Goal: Ask a question: Seek information or help from site administrators or community

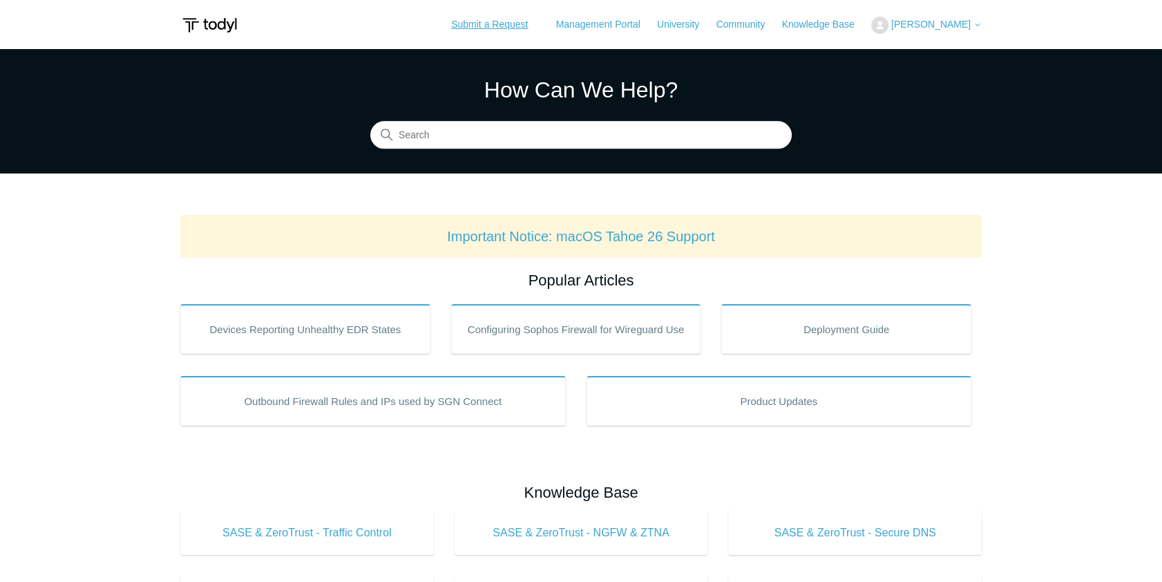
click at [516, 28] on link "Submit a Request" at bounding box center [489, 24] width 104 height 23
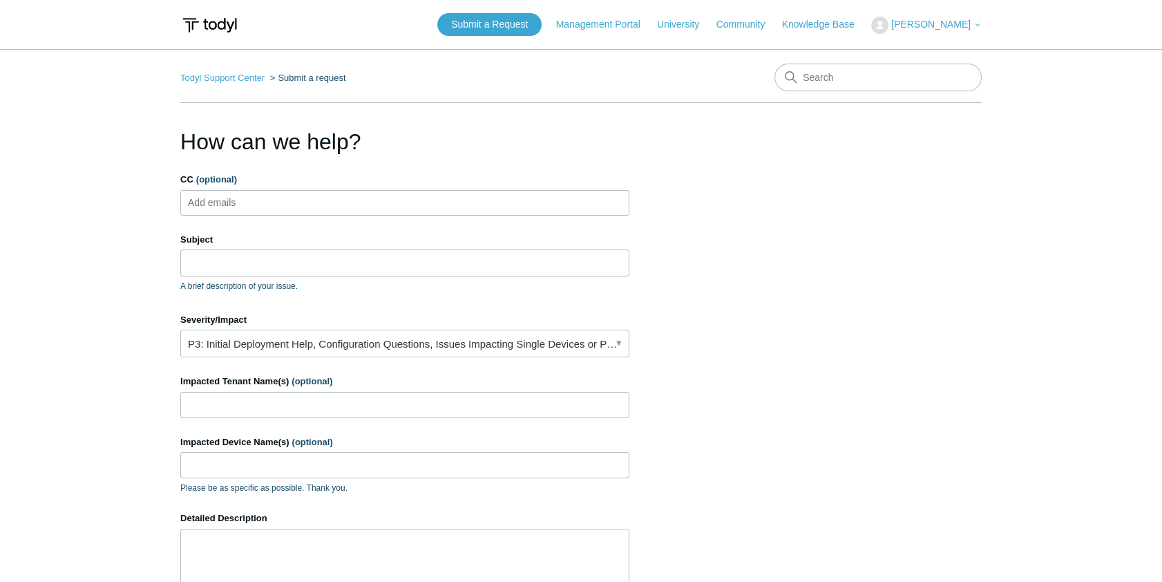
click at [302, 205] on ul "Add emails" at bounding box center [404, 203] width 449 height 26
click at [261, 200] on input "CC (optional)" at bounding box center [224, 202] width 82 height 21
paste input "XxF!q10N7_7kFl0iH*)#"
type input "XxF!q10N7_7kFl0iH*)#"
click at [287, 200] on li "XxF!q10N7_7kFl0iH*)#" at bounding box center [237, 202] width 106 height 17
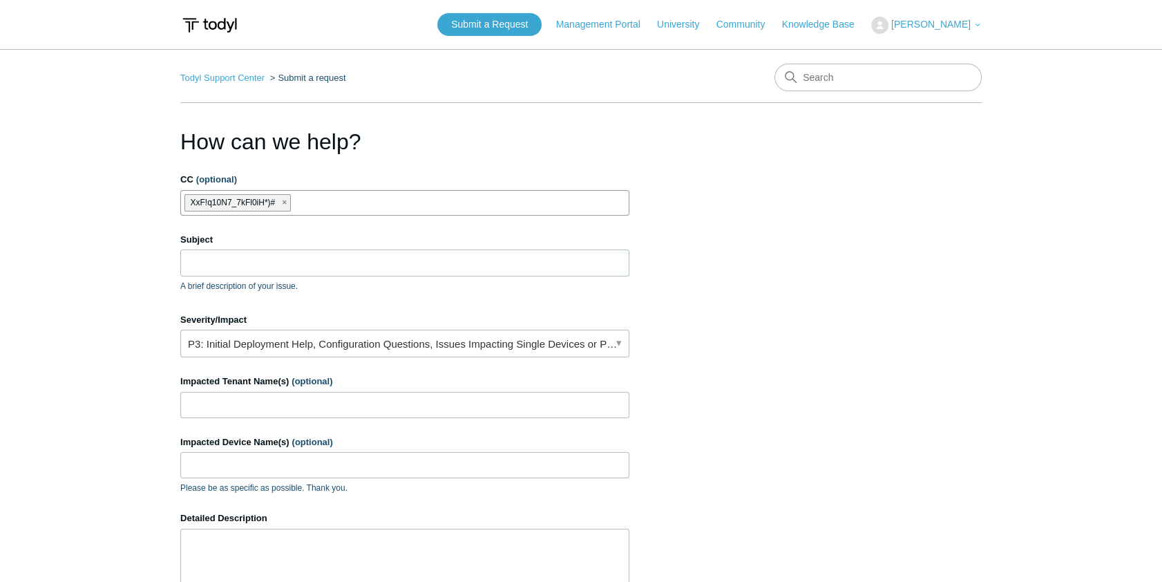
click at [283, 202] on span "close" at bounding box center [284, 203] width 5 height 16
click at [208, 195] on input "CC (optional)" at bounding box center [224, 202] width 82 height 21
paste input "eliezerm@divergeit.com"
type input "eliezerm@divergeit.com"
click at [244, 257] on input "Subject" at bounding box center [404, 262] width 449 height 26
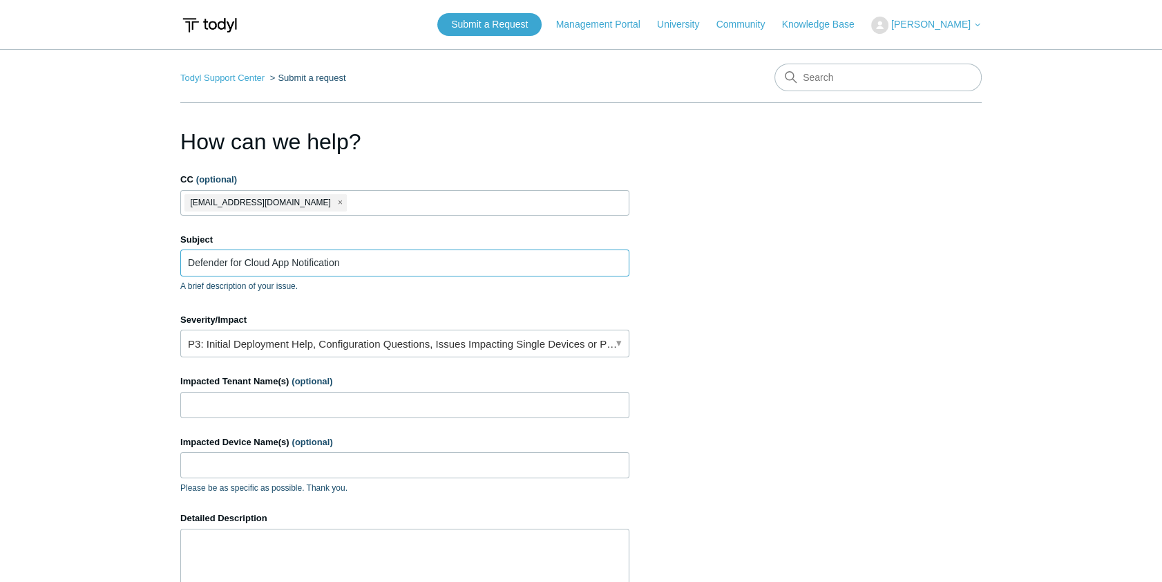
type input "Defender for Cloud App Notification"
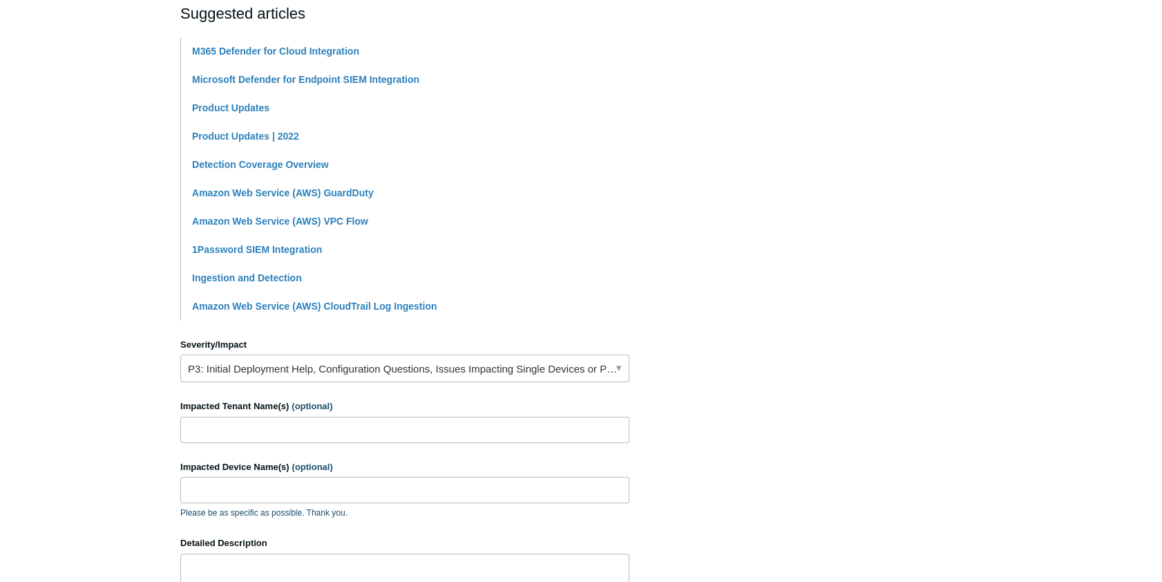
scroll to position [314, 0]
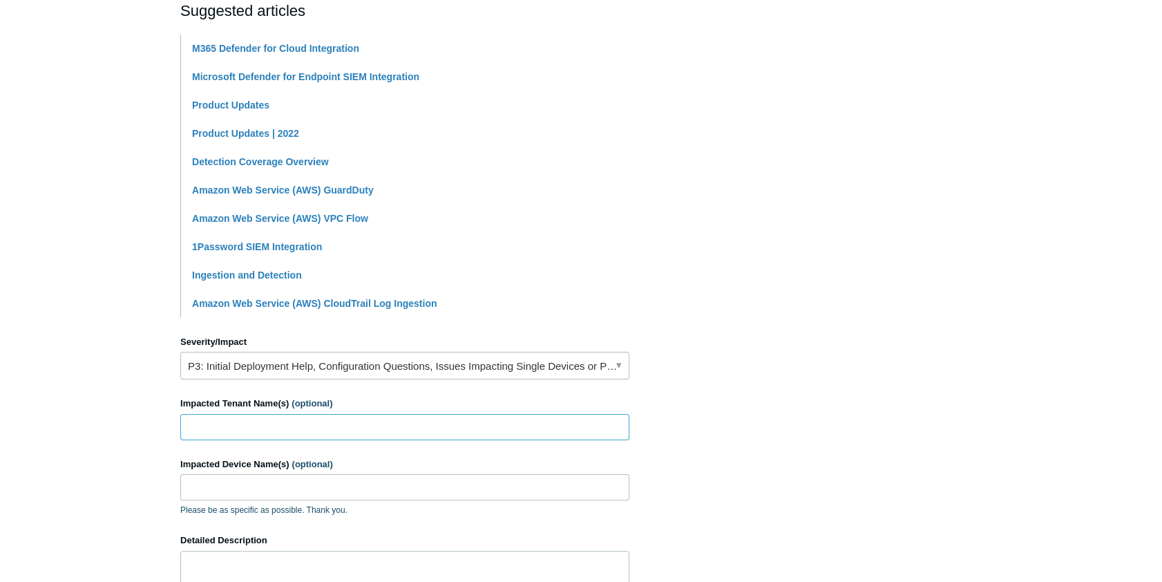
click at [276, 432] on input "Impacted Tenant Name(s) (optional)" at bounding box center [404, 427] width 449 height 26
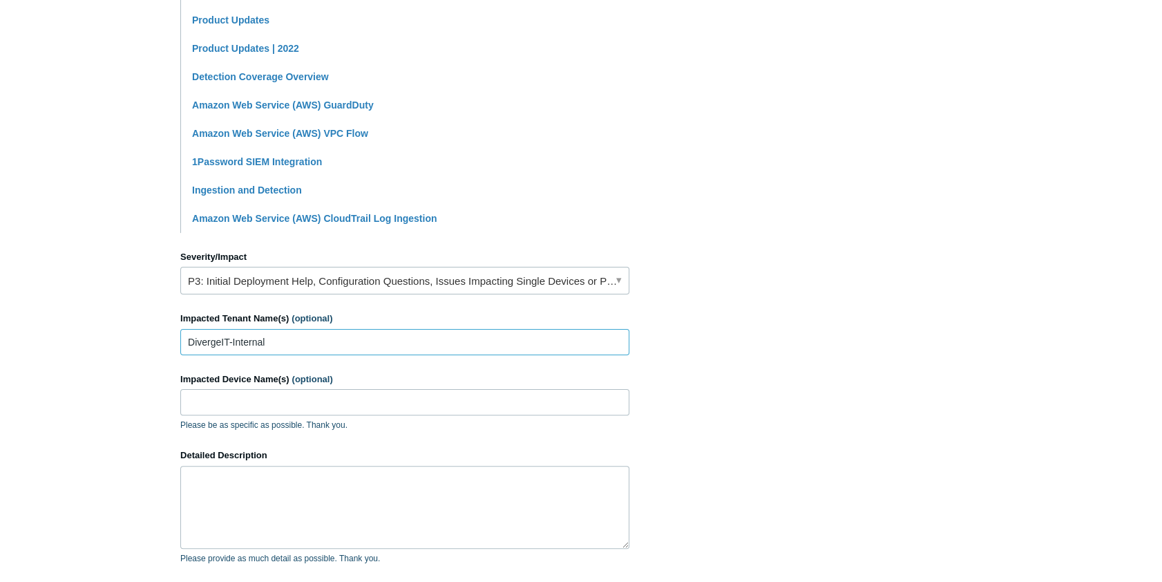
scroll to position [613, 0]
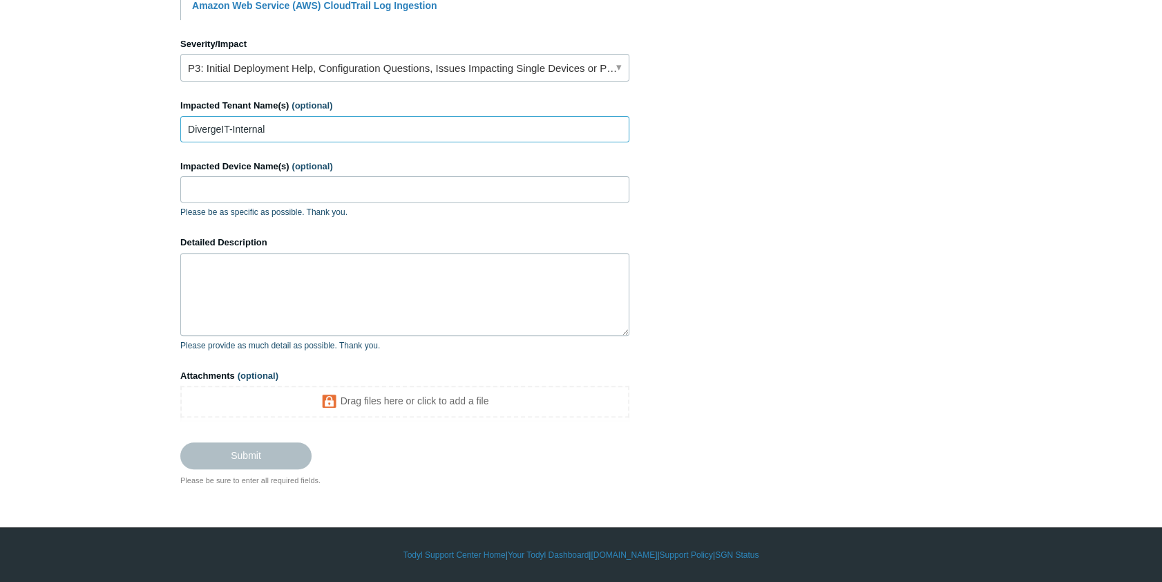
type input "DivergeIT-Internal"
click at [257, 276] on textarea "Detailed Description" at bounding box center [404, 294] width 449 height 83
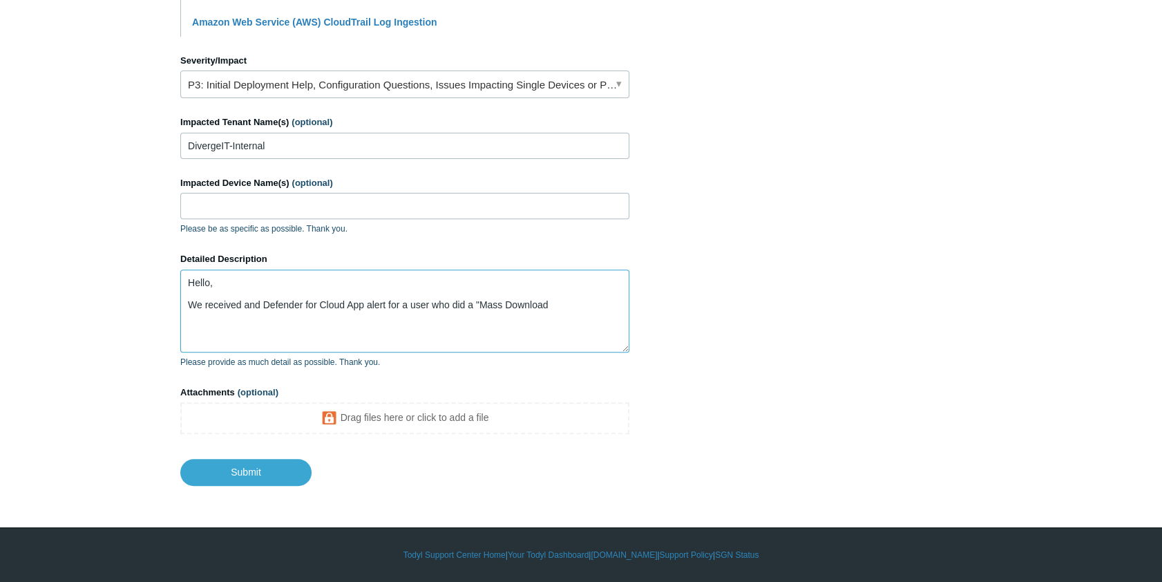
click at [565, 316] on textarea "Hello, We received and Defender for Cloud App alert for a user who did a "Mass …" at bounding box center [404, 310] width 449 height 83
click at [566, 307] on textarea "Hello, We received and Defender for Cloud App alert for a user who did a "Mass …" at bounding box center [404, 310] width 449 height 83
click at [472, 303] on textarea "Hello, We received and Defender for Cloud App alert for a user who did a "Mass …" at bounding box center [404, 310] width 449 height 83
click at [608, 301] on textarea "Hello, We received and Defender for Cloud App alert for a user who triggered th…" at bounding box center [404, 310] width 449 height 83
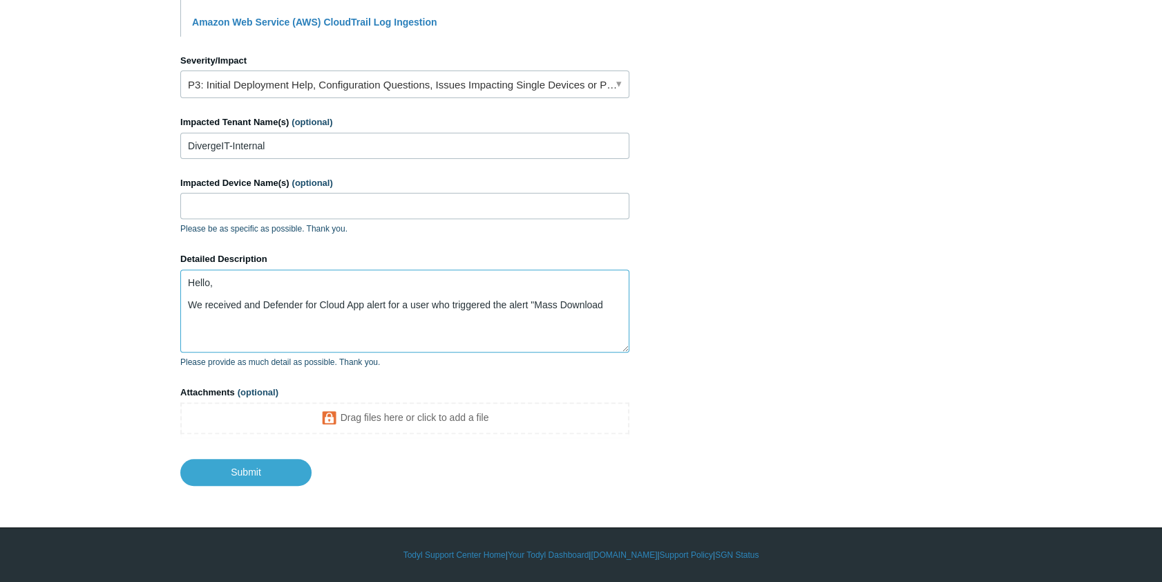
click at [612, 303] on textarea "Hello, We received and Defender for Cloud App alert for a user who triggered th…" at bounding box center [404, 310] width 449 height 83
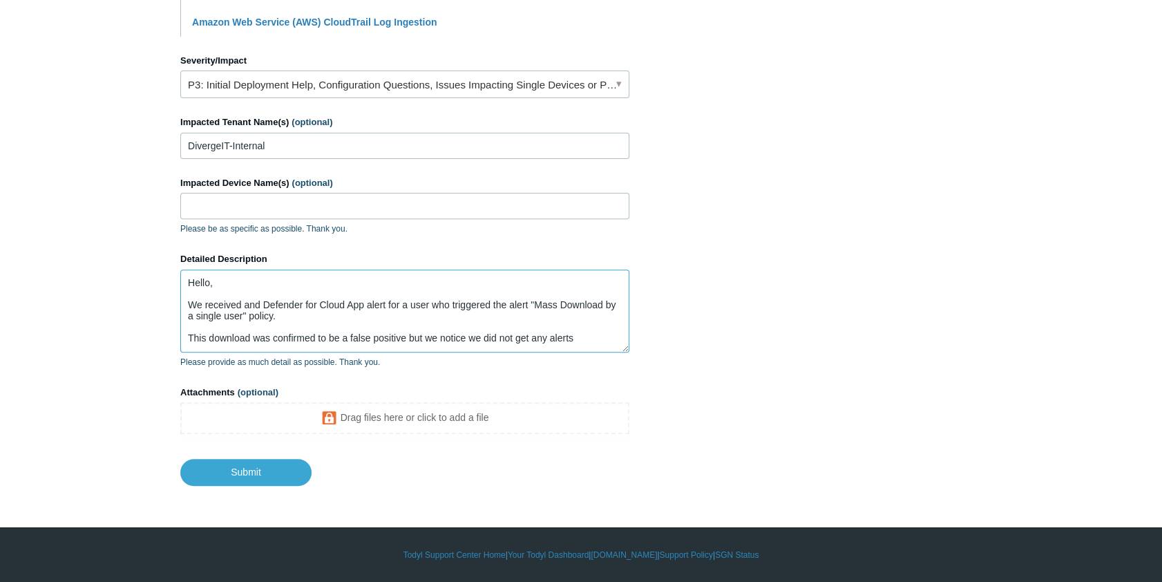
drag, startPoint x: 579, startPoint y: 334, endPoint x: 406, endPoint y: 338, distance: 172.7
click at [406, 338] on textarea "Hello, We received and Defender for Cloud App alert for a user who triggered th…" at bounding box center [404, 310] width 449 height 83
drag, startPoint x: 598, startPoint y: 338, endPoint x: 408, endPoint y: 336, distance: 190.7
click at [408, 336] on textarea "Hello, We received and Defender for Cloud App alert for a user who triggered th…" at bounding box center [404, 310] width 449 height 83
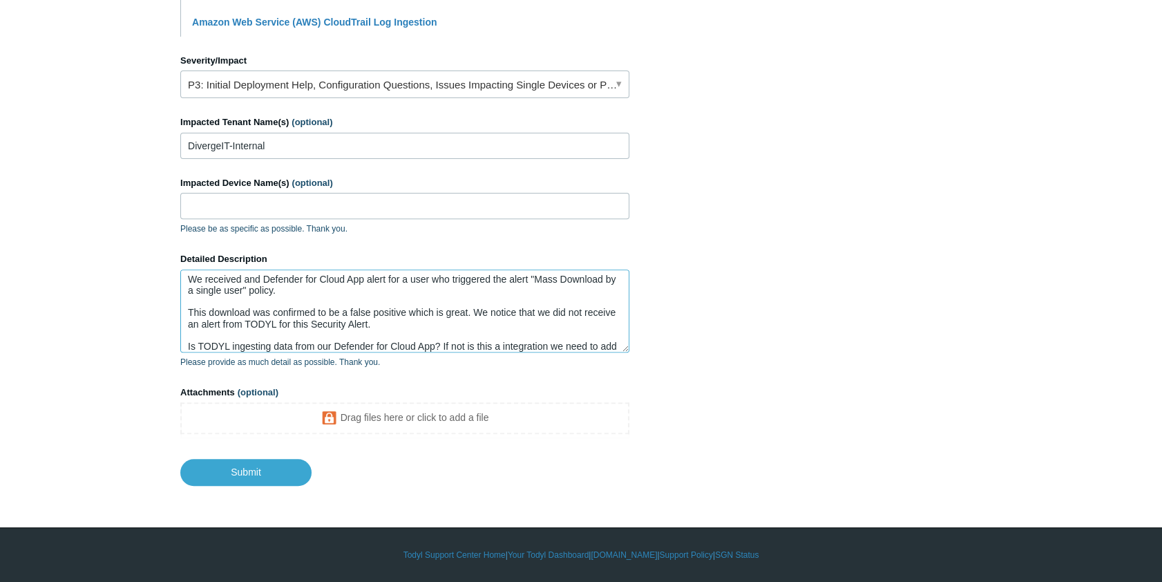
scroll to position [36, 0]
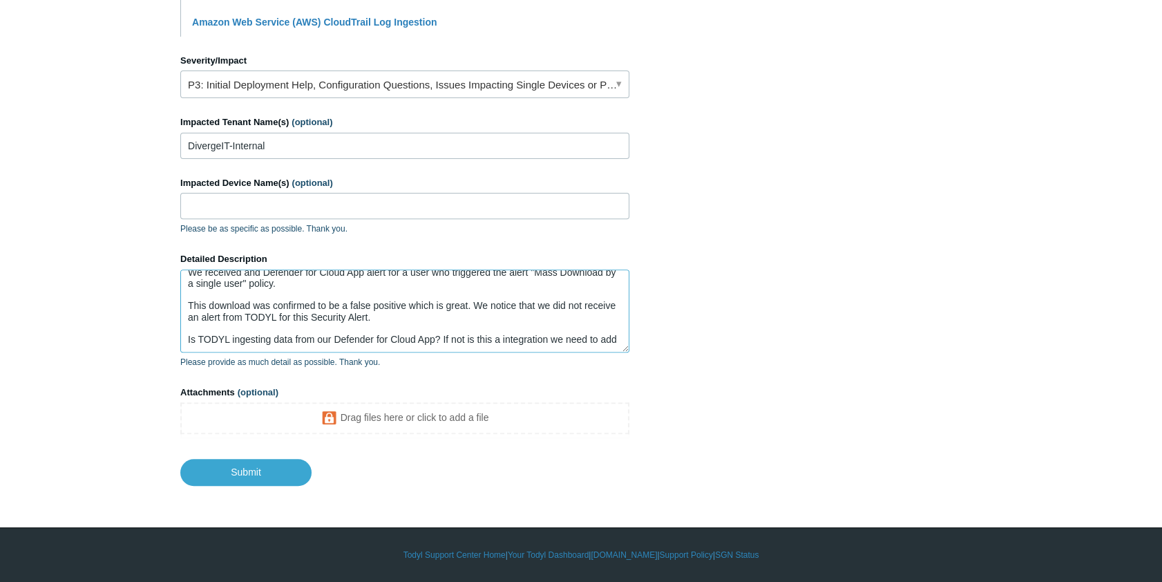
click at [578, 342] on textarea "Hello, We received and Defender for Cloud App alert for a user who triggered th…" at bounding box center [404, 310] width 449 height 83
click at [575, 334] on textarea "Hello, We received and Defender for Cloud App alert for a user who triggered th…" at bounding box center [404, 310] width 449 height 83
click at [254, 345] on textarea "Hello, We received and Defender for Cloud App alert for a user who triggered th…" at bounding box center [404, 310] width 449 height 83
click at [200, 348] on textarea "Hello, We received and Defender for Cloud App alert for a user who triggered th…" at bounding box center [404, 310] width 449 height 83
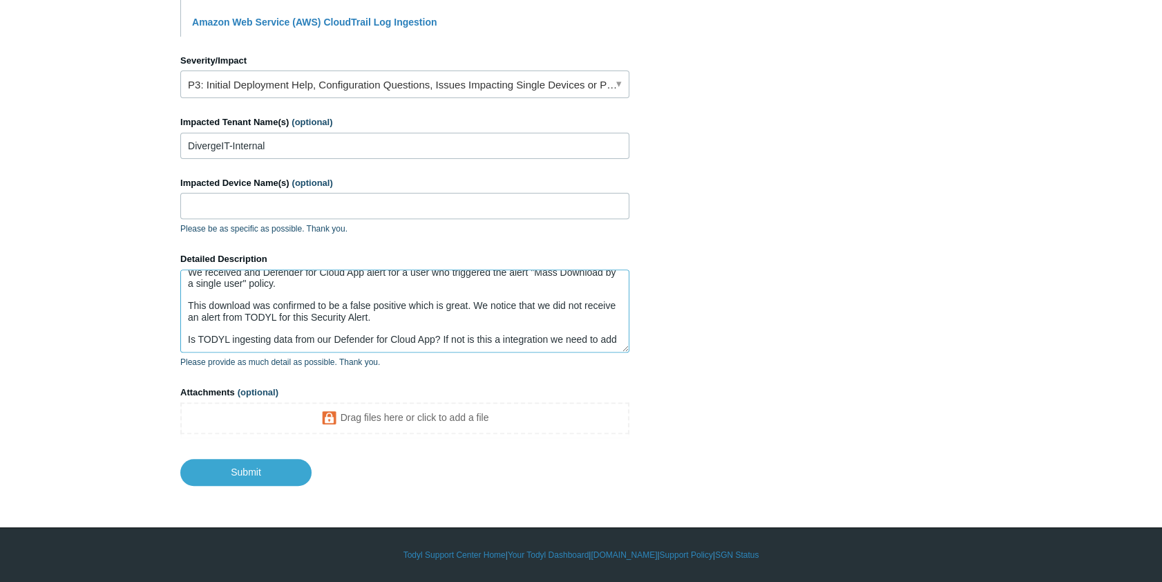
click at [200, 347] on textarea "Hello, We received and Defender for Cloud App alert for a user who triggered th…" at bounding box center [404, 310] width 449 height 83
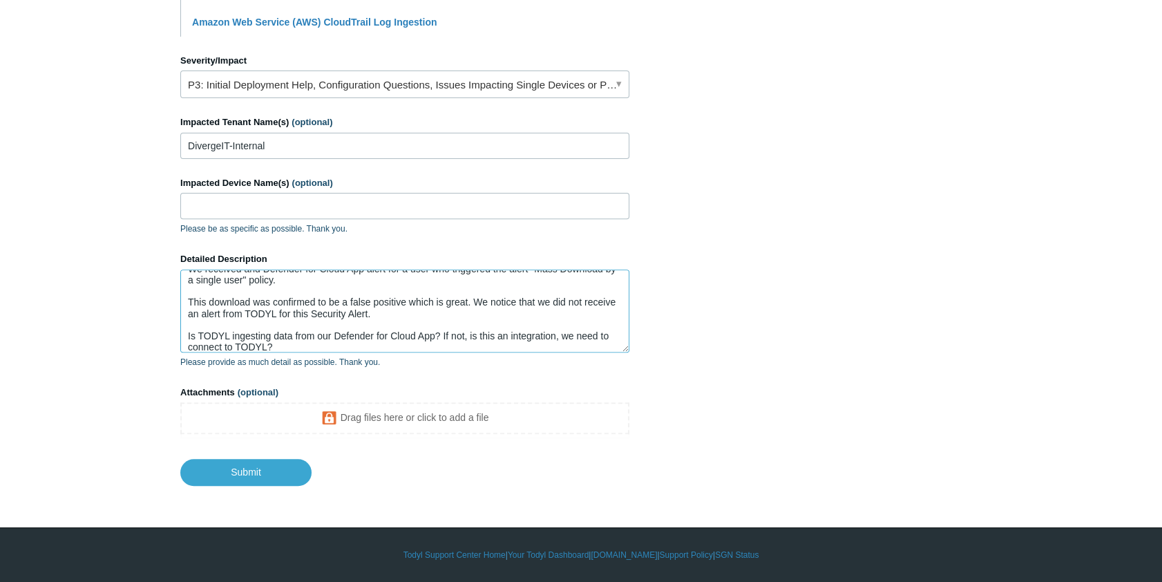
click at [439, 333] on textarea "Hello, We received and Defender for Cloud App alert for a user who triggered th…" at bounding box center [404, 310] width 449 height 83
click at [313, 350] on textarea "Hello, We received and Defender for Cloud App alert for a user who triggered th…" at bounding box center [404, 310] width 449 height 83
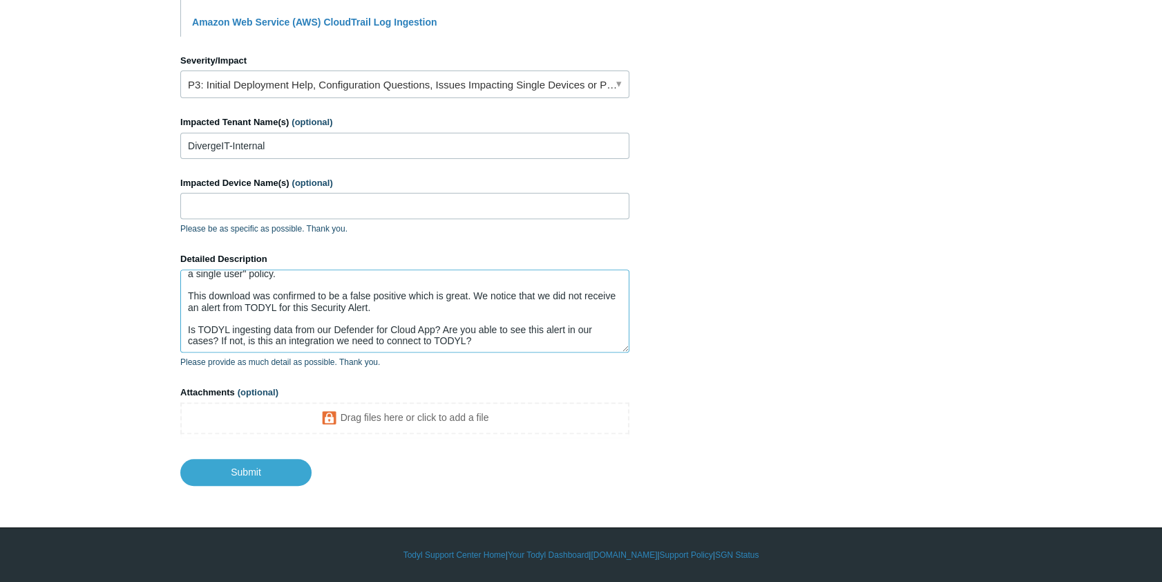
scroll to position [43, 0]
click at [495, 342] on textarea "Hello, We received and Defender for Cloud App alert for a user who triggered th…" at bounding box center [404, 310] width 449 height 83
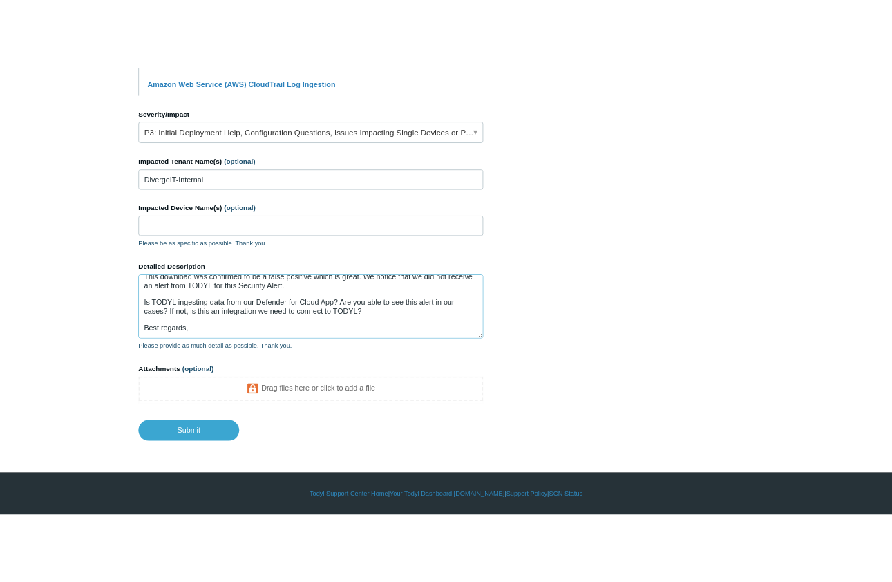
scroll to position [81, 0]
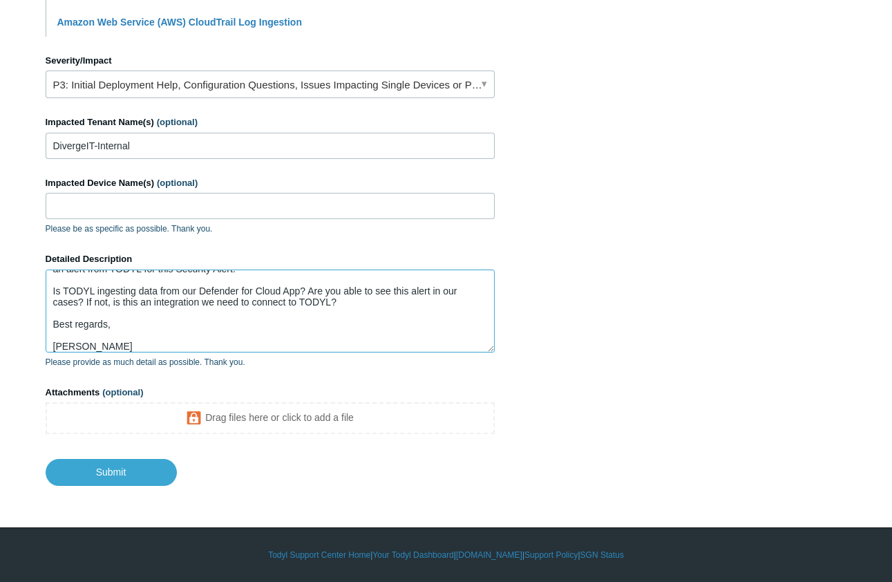
click at [204, 336] on textarea "Hello, We received and Defender for Cloud App alert for a user who triggered th…" at bounding box center [270, 310] width 449 height 83
paste textarea "We received a Defender for Cloud App alert for a user who triggered the "Mass D…"
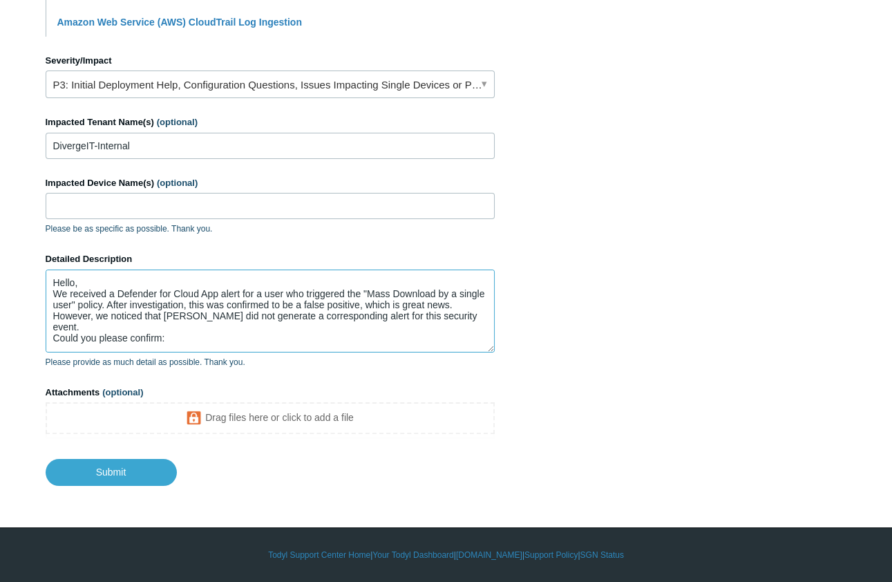
scroll to position [55, 0]
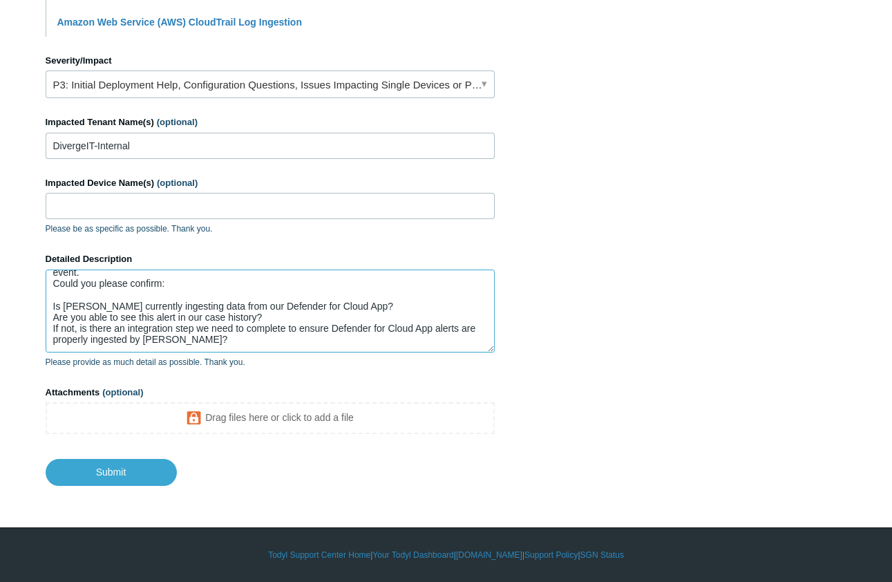
click at [52, 305] on textarea "Hello, We received a Defender for Cloud App alert for a user who triggered the …" at bounding box center [270, 310] width 449 height 83
click at [277, 314] on textarea "Hello, We received a Defender for Cloud App alert for a user who triggered the …" at bounding box center [270, 310] width 449 height 83
click at [50, 332] on textarea "Hello, We received a Defender for Cloud App alert for a user who triggered the …" at bounding box center [270, 310] width 449 height 83
click at [318, 336] on textarea "Hello, We received a Defender for Cloud App alert for a user who triggered the …" at bounding box center [270, 310] width 449 height 83
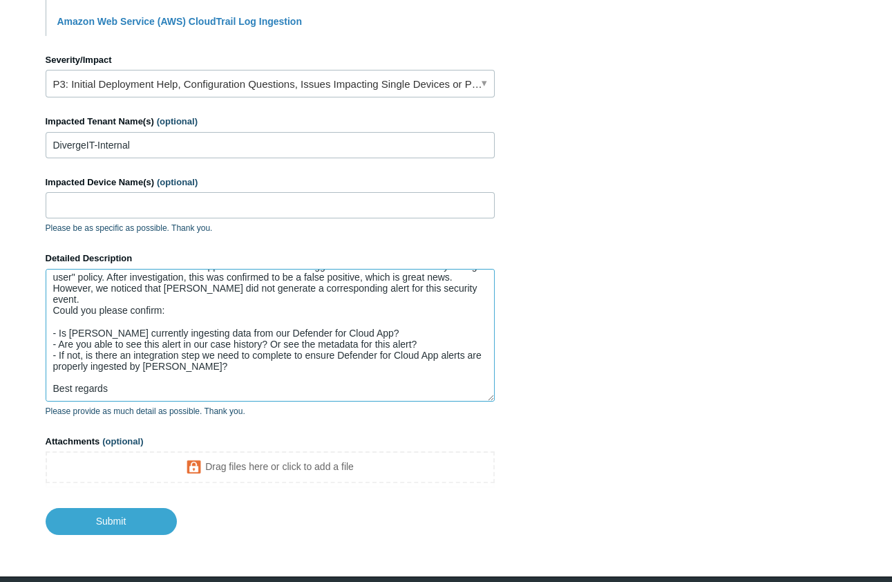
scroll to position [0, 0]
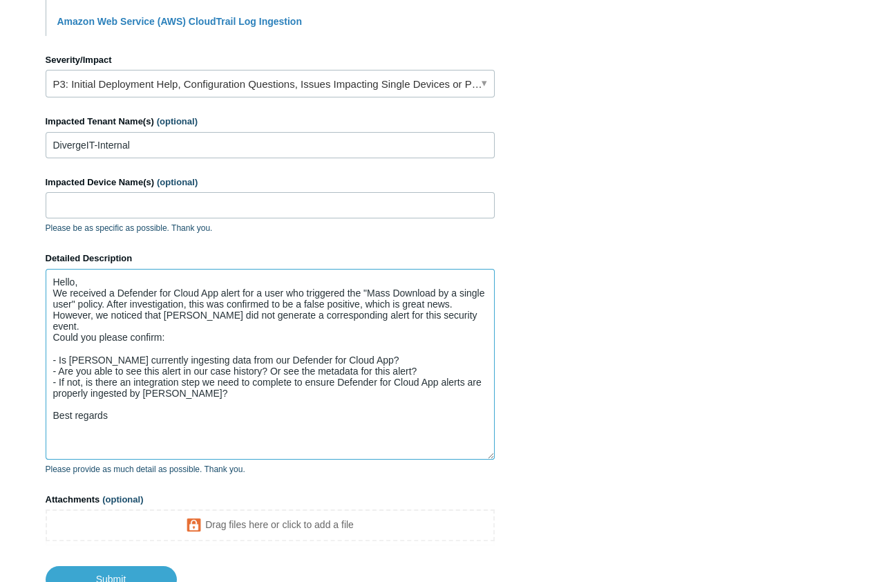
drag, startPoint x: 490, startPoint y: 350, endPoint x: 506, endPoint y: 457, distance: 107.6
click at [511, 459] on section "How can we help? CC (optional) eliezerm@divergeit.com Subject Defender for Clou…" at bounding box center [446, 61] width 801 height 1063
click at [105, 283] on textarea "Hello, We received a Defender for Cloud App alert for a user who triggered the …" at bounding box center [270, 364] width 449 height 191
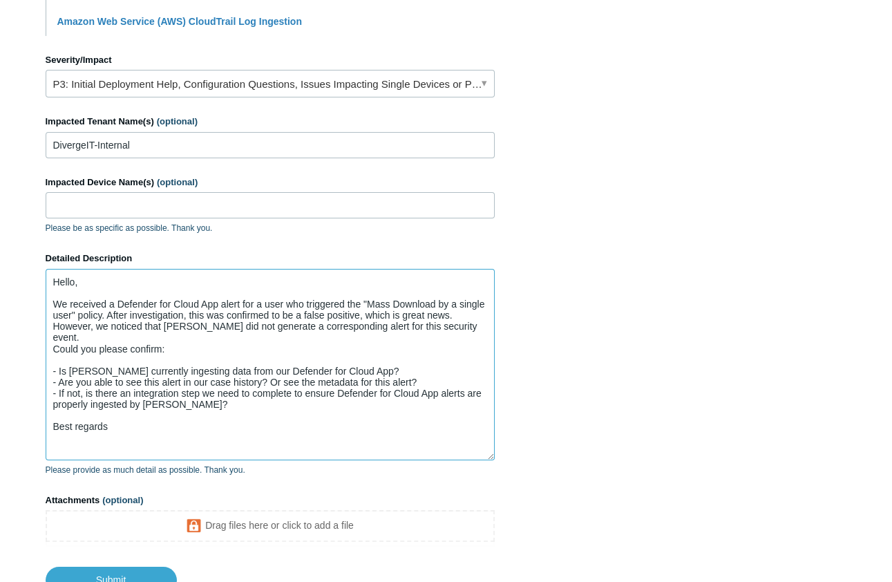
click at [132, 419] on textarea "Hello, We received a Defender for Cloud App alert for a user who triggered the …" at bounding box center [270, 364] width 449 height 191
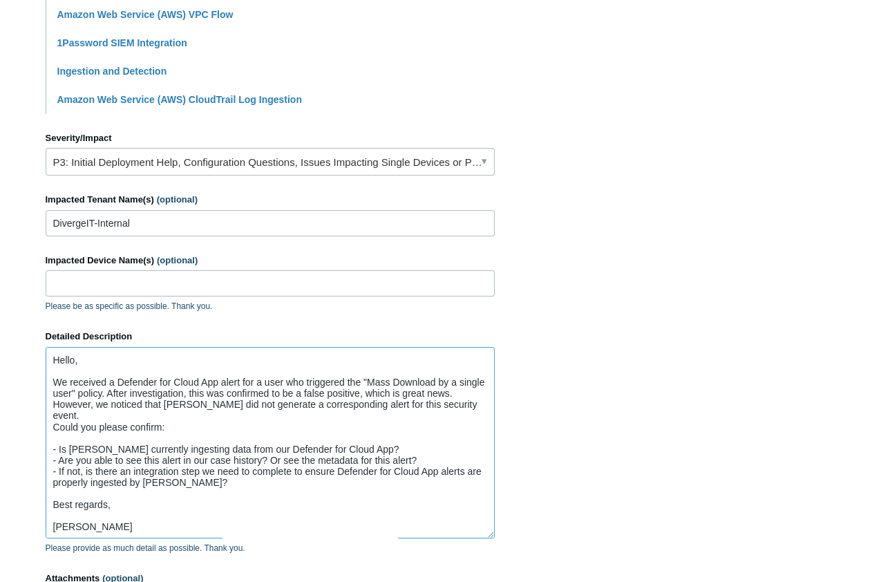
scroll to position [408, 0]
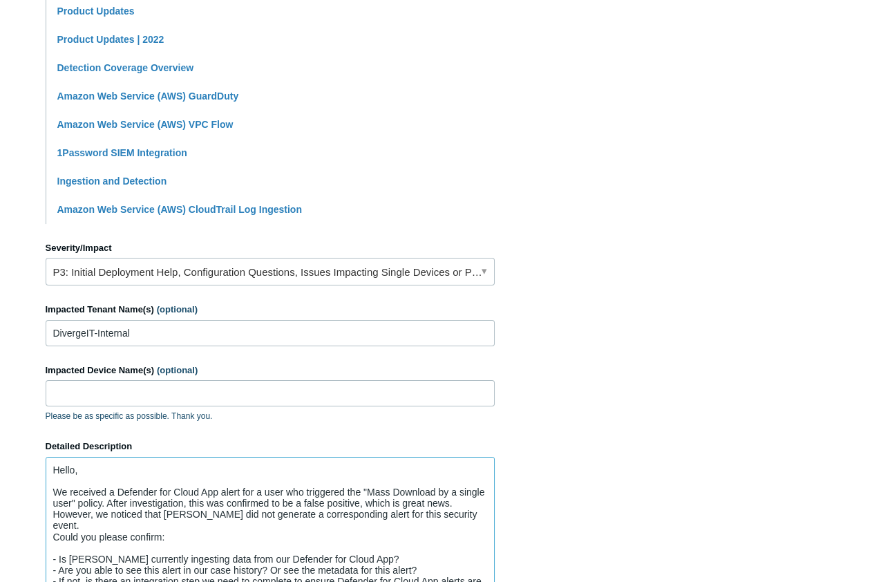
type textarea "Hello, We received a Defender for Cloud App alert for a user who triggered the …"
click at [296, 289] on form "CC (optional) eliezerm@divergeit.com Subject Defender for Cloud App Notificatio…" at bounding box center [270, 272] width 449 height 1015
click at [283, 276] on link "P3: Initial Deployment Help, Configuration Questions, Issues Impacting Single D…" at bounding box center [270, 272] width 449 height 28
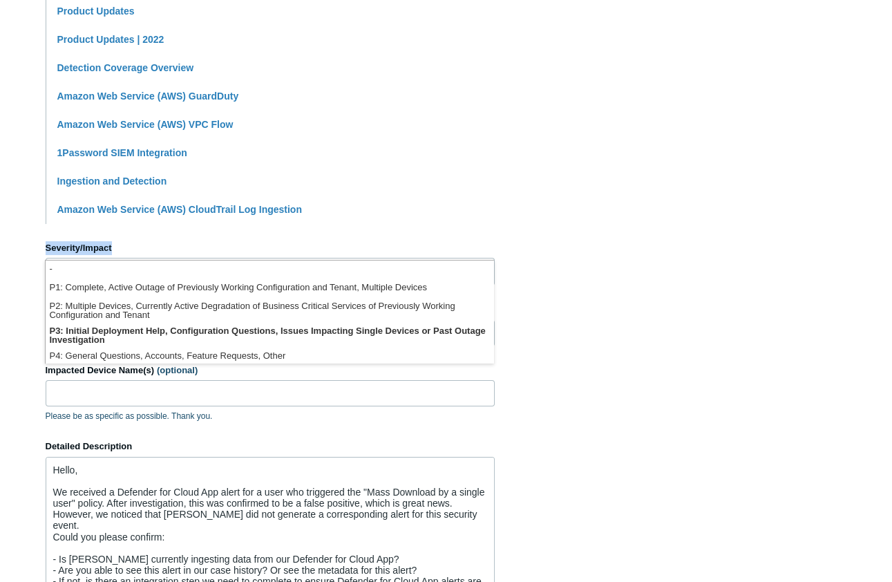
click at [728, 226] on section "How can we help? CC (optional) eliezerm@divergeit.com Subject Defender for Clou…" at bounding box center [446, 249] width 801 height 1064
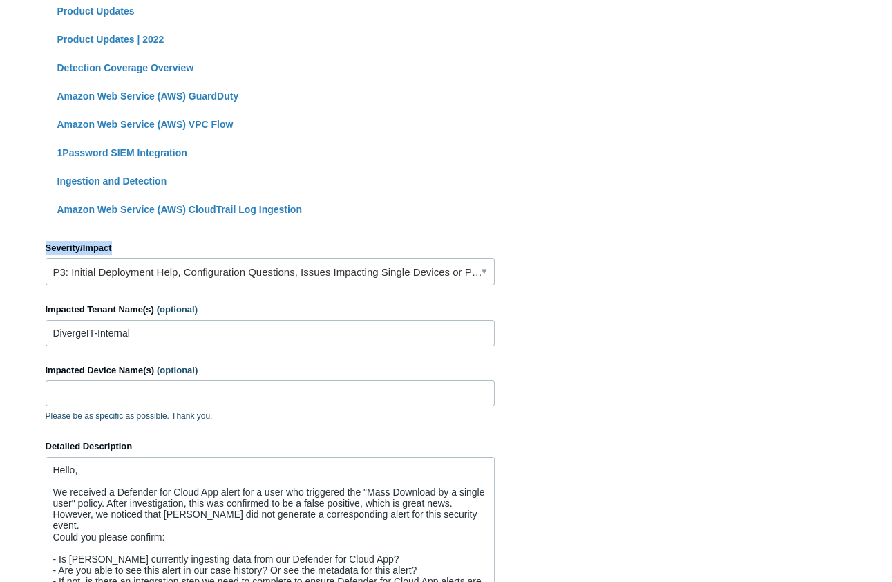
click at [609, 245] on section "How can we help? CC (optional) eliezerm@divergeit.com Subject Defender for Clou…" at bounding box center [446, 249] width 801 height 1064
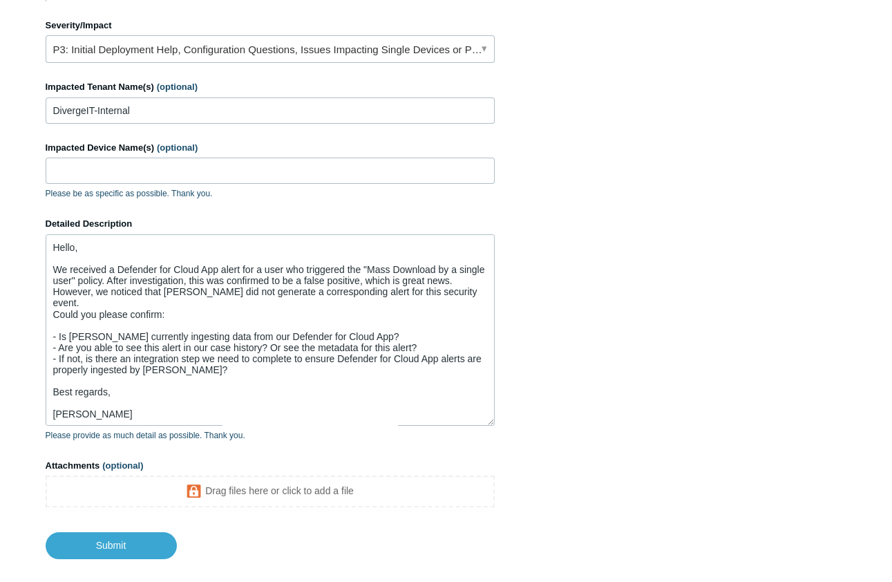
scroll to position [705, 0]
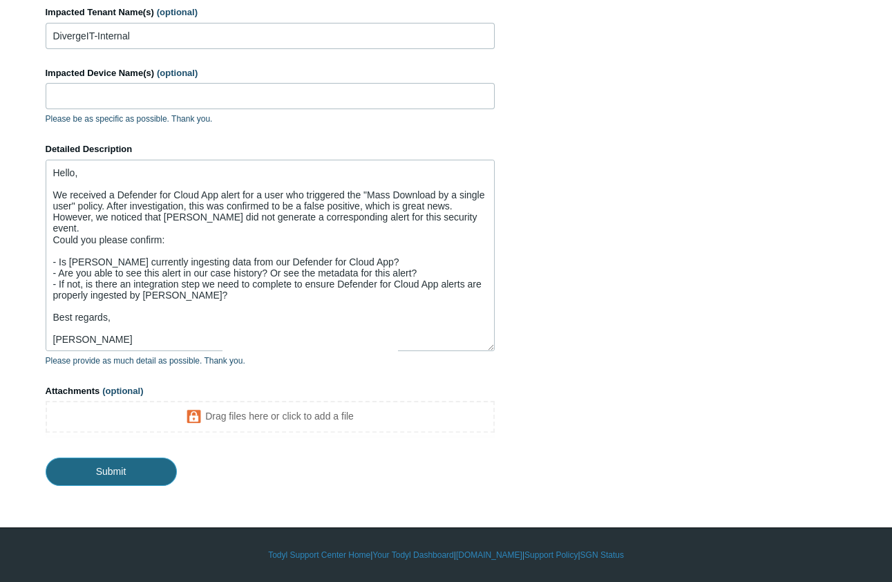
click at [120, 470] on input "Submit" at bounding box center [111, 471] width 131 height 28
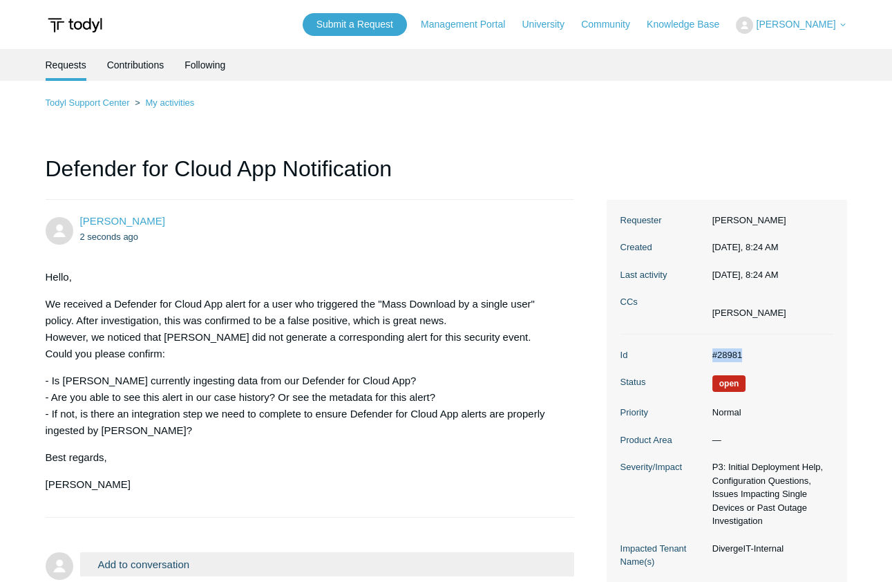
drag, startPoint x: 707, startPoint y: 352, endPoint x: 749, endPoint y: 360, distance: 42.3
click at [749, 360] on dd "#28981" at bounding box center [769, 355] width 128 height 14
drag, startPoint x: 705, startPoint y: 359, endPoint x: 745, endPoint y: 356, distance: 40.8
click at [745, 356] on dd "#28981" at bounding box center [769, 355] width 128 height 14
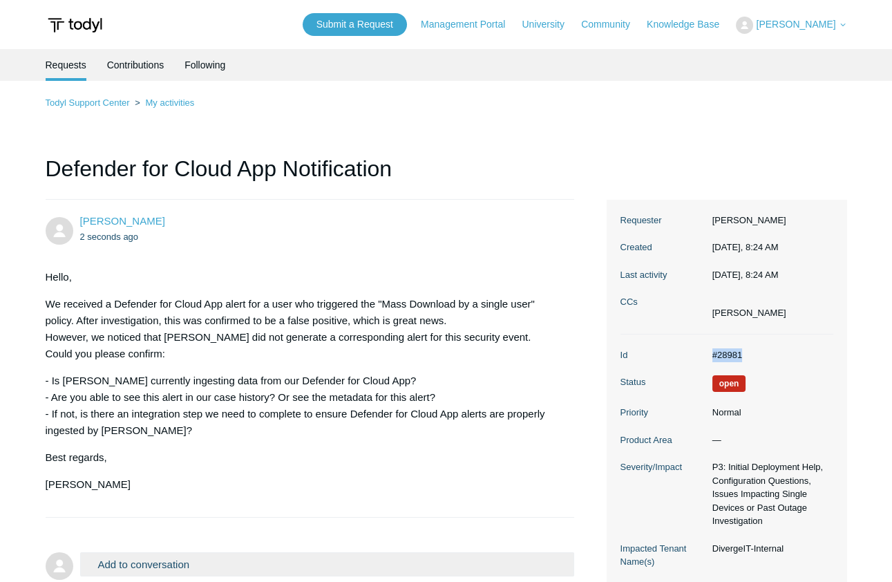
copy dd "#28981"
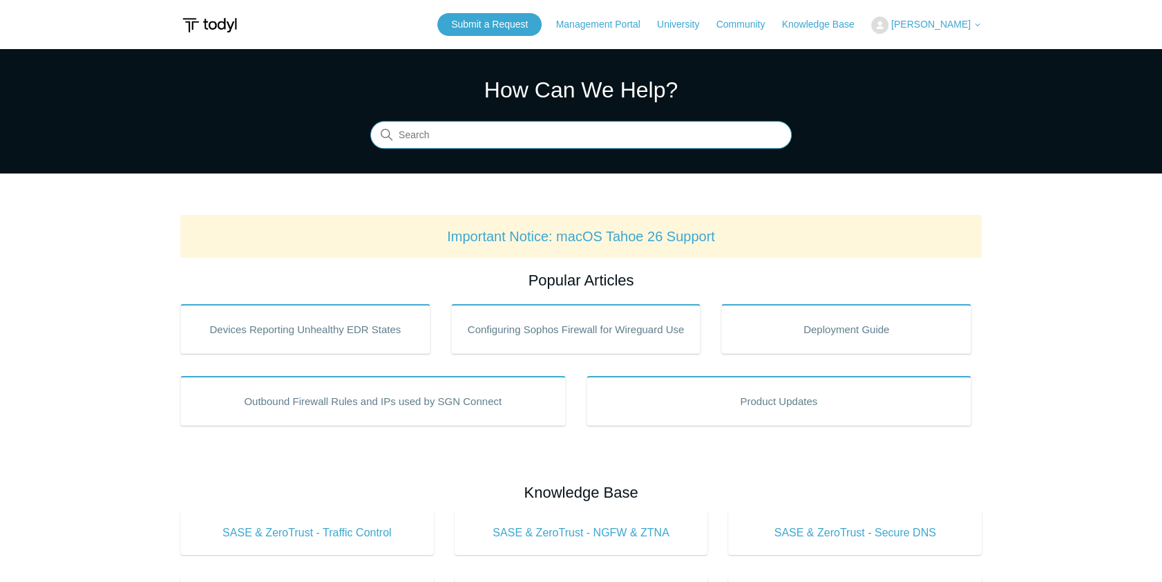
click at [538, 145] on input "Search" at bounding box center [580, 136] width 421 height 28
type input "sIEM"
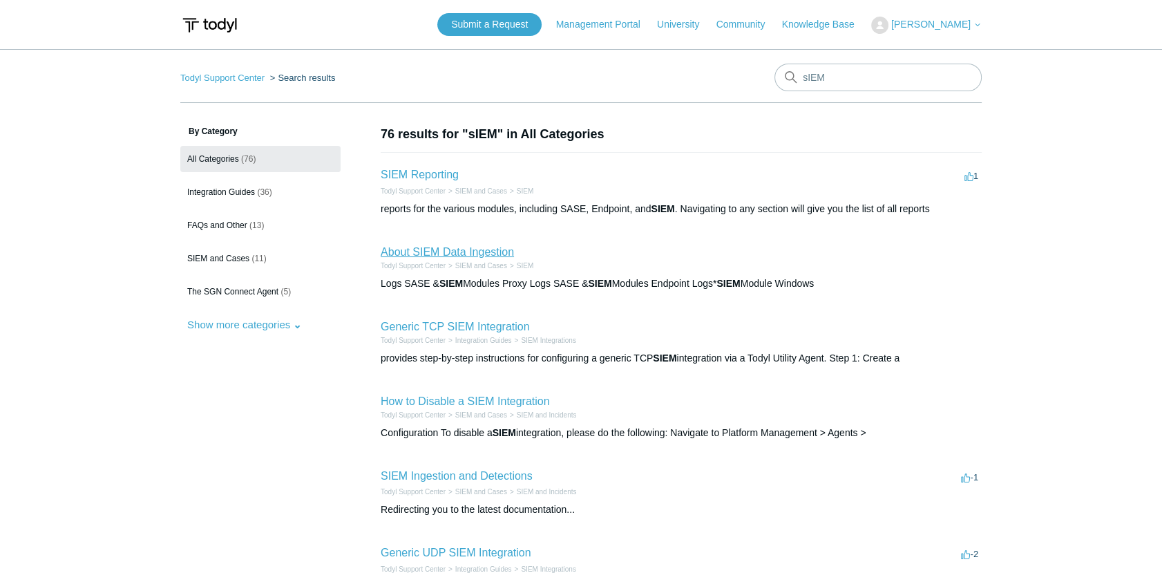
click at [500, 249] on link "About SIEM Data Ingestion" at bounding box center [447, 252] width 133 height 12
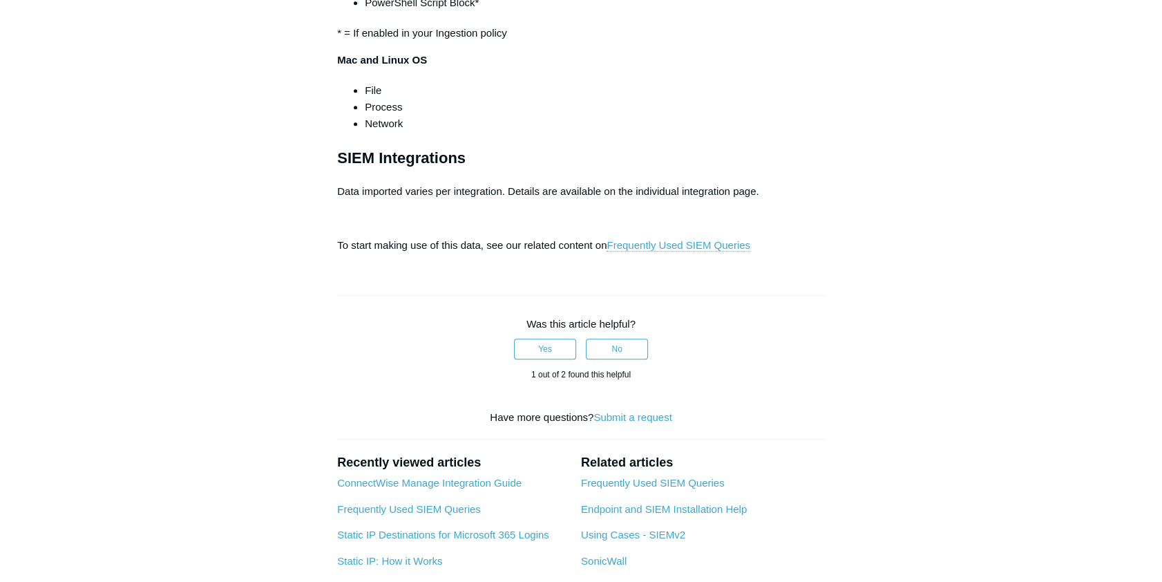
scroll to position [1319, 0]
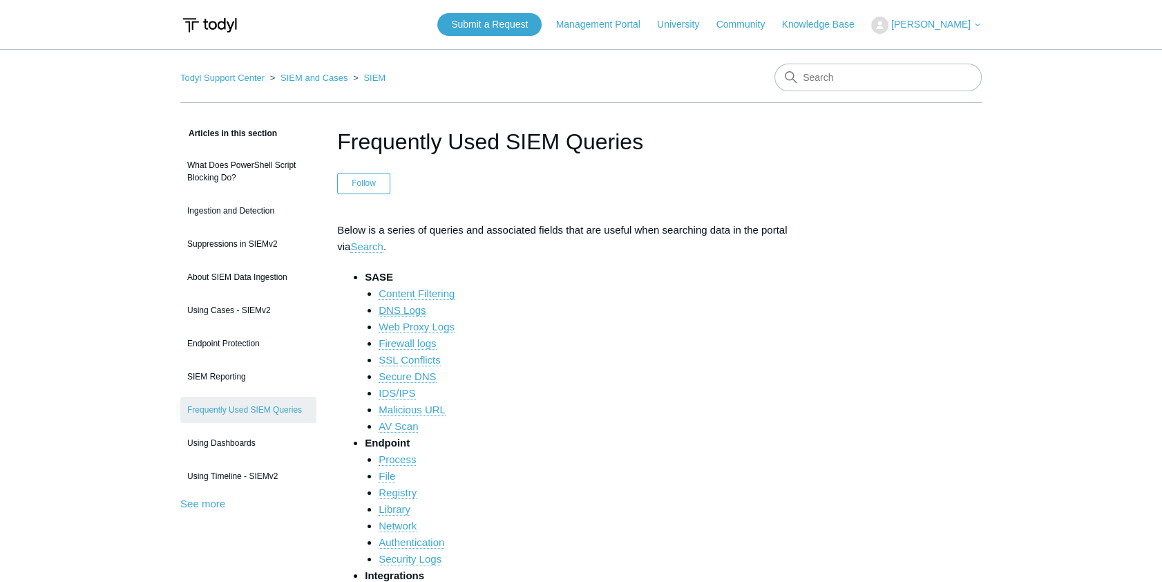
click at [399, 312] on link "DNS Logs" at bounding box center [402, 310] width 47 height 12
click at [401, 309] on link "DNS Logs" at bounding box center [402, 310] width 47 height 12
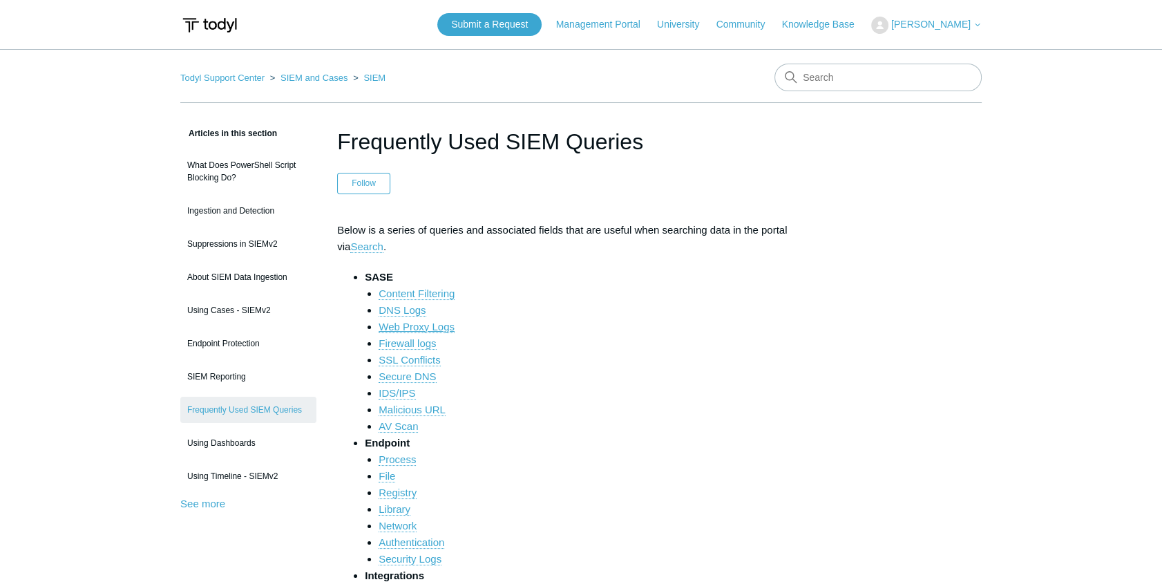
click at [427, 328] on link "Web Proxy Logs" at bounding box center [417, 327] width 76 height 12
click at [410, 309] on link "DNS Logs" at bounding box center [402, 310] width 47 height 12
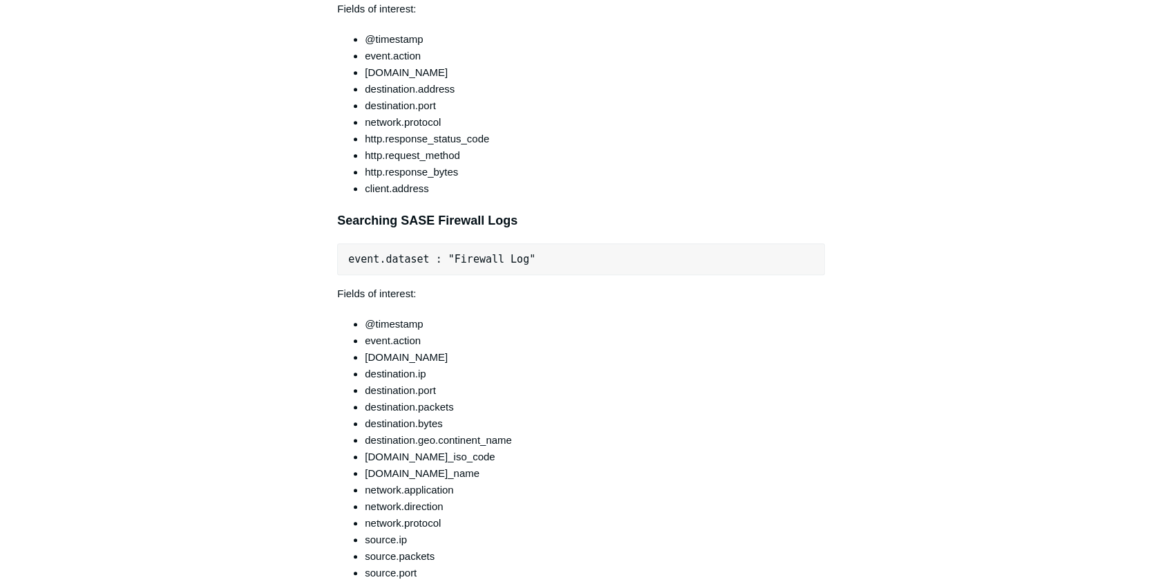
scroll to position [1821, 0]
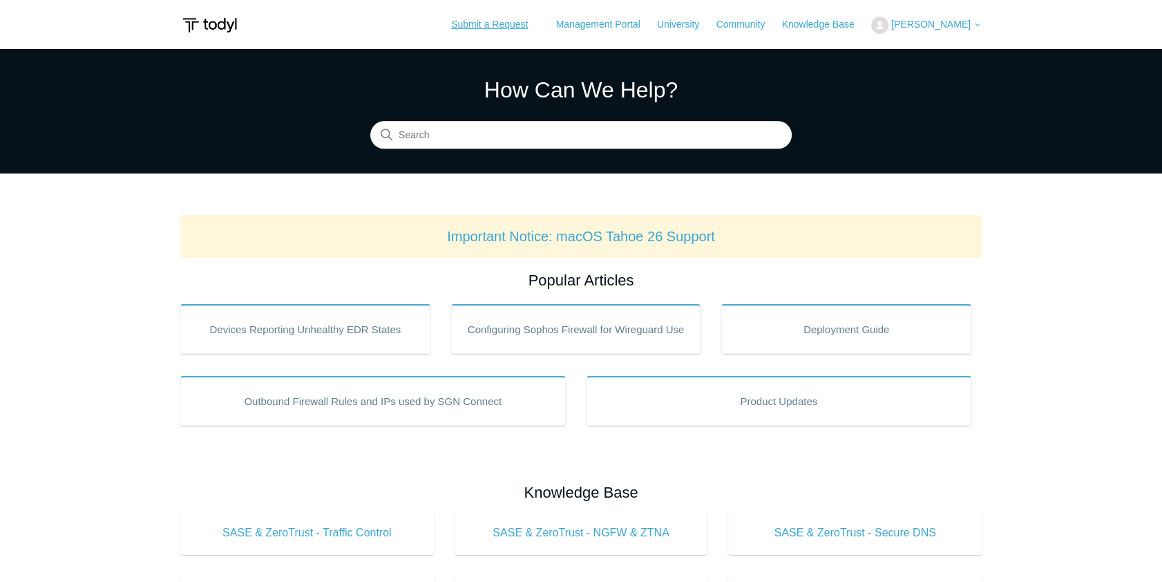
click at [511, 28] on link "Submit a Request" at bounding box center [489, 24] width 104 height 23
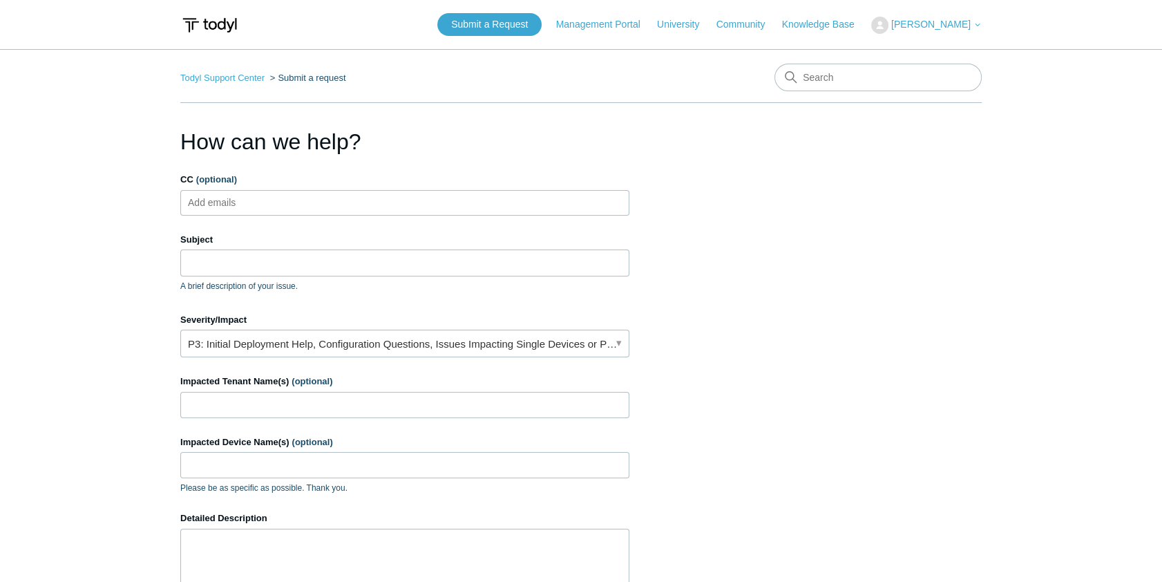
click at [295, 203] on ul "Add emails" at bounding box center [404, 203] width 449 height 26
click at [251, 262] on input "Subject" at bounding box center [404, 262] width 449 height 26
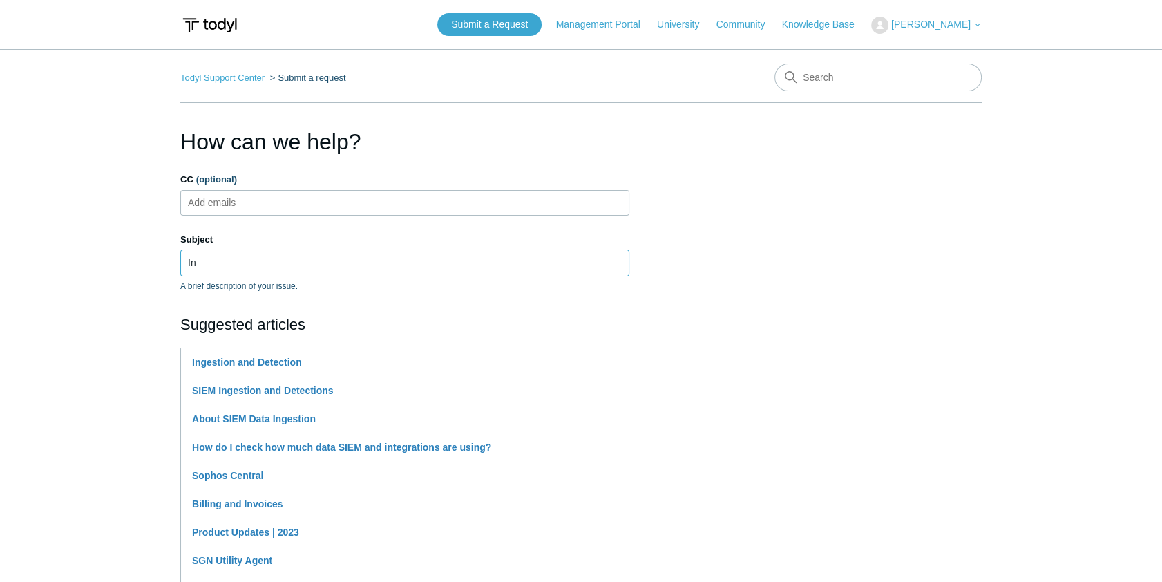
type input "I"
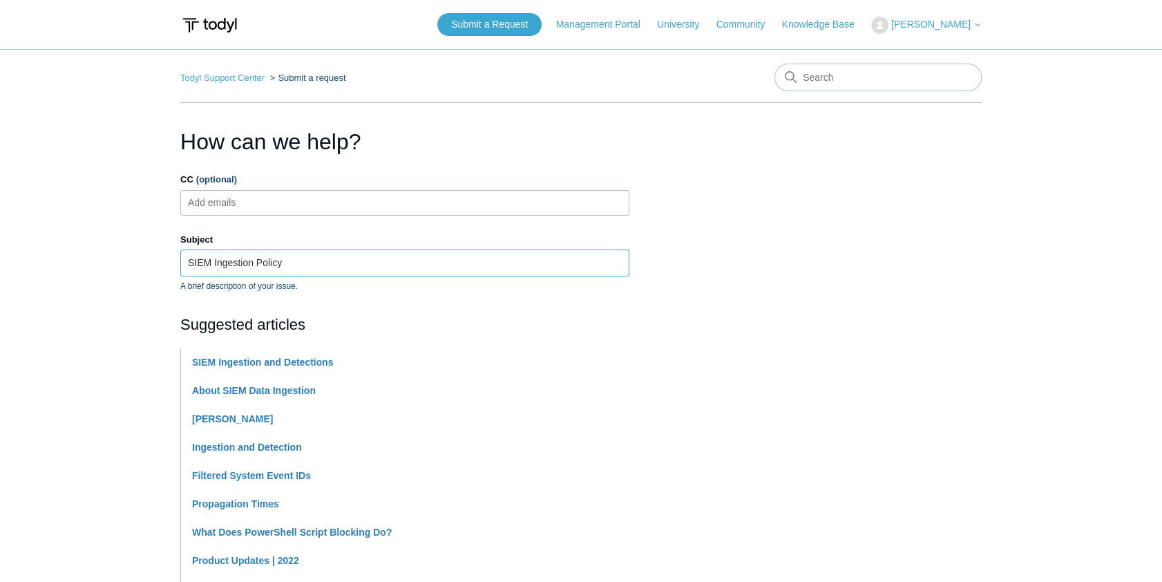
type input "SIEM Ingestion Policy"
click at [276, 200] on ul "Add emails" at bounding box center [404, 203] width 449 height 26
paste input "[EMAIL_ADDRESS][DOMAIN_NAME]"
type input "[EMAIL_ADDRESS][DOMAIN_NAME]"
click at [348, 200] on input "CC (optional)" at bounding box center [365, 202] width 35 height 21
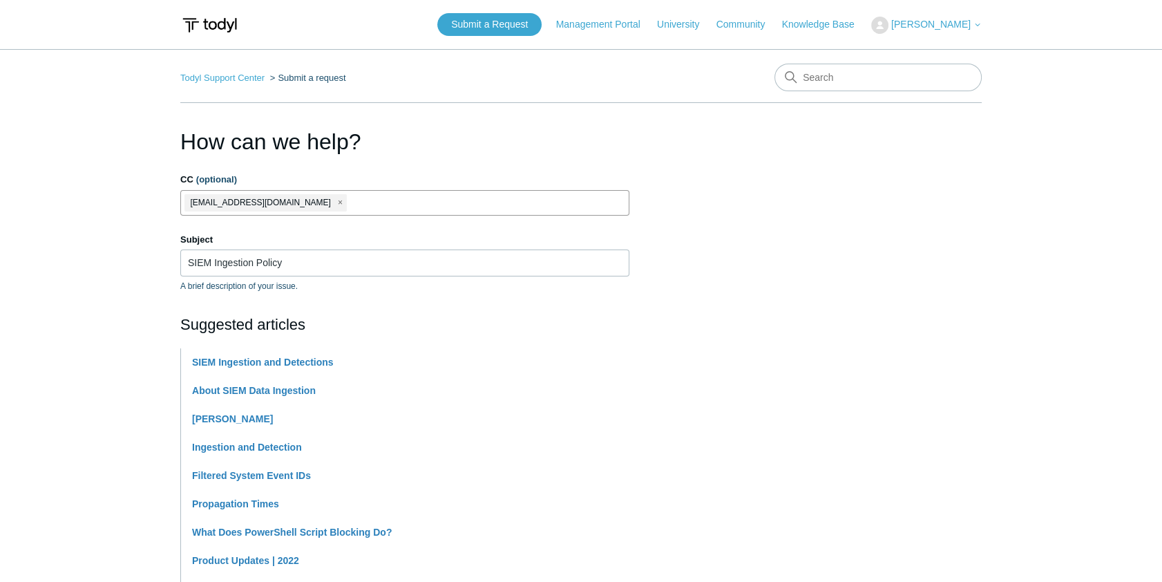
paste input "[PERSON_NAME][EMAIL_ADDRESS][DOMAIN_NAME]"
type input "[PERSON_NAME][EMAIL_ADDRESS][DOMAIN_NAME]"
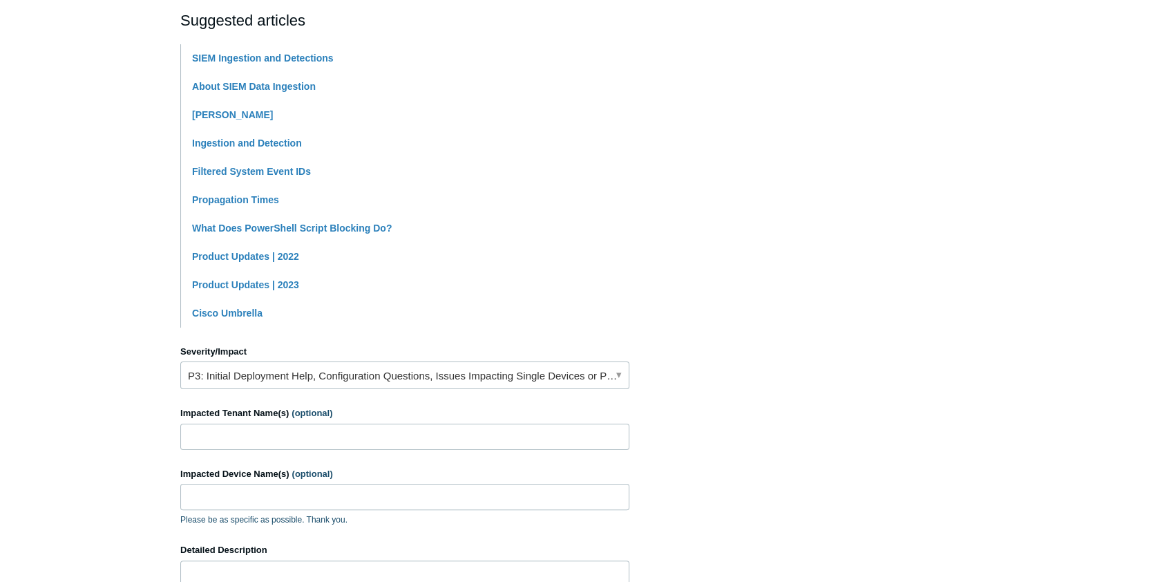
scroll to position [376, 0]
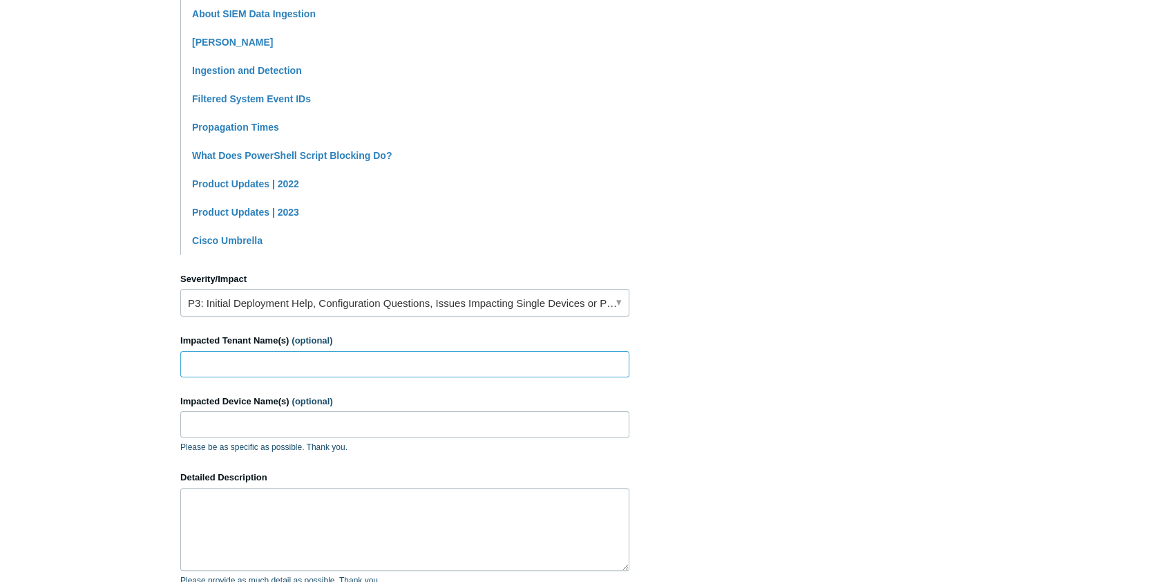
click at [326, 370] on input "Impacted Tenant Name(s) (optional)" at bounding box center [404, 364] width 449 height 26
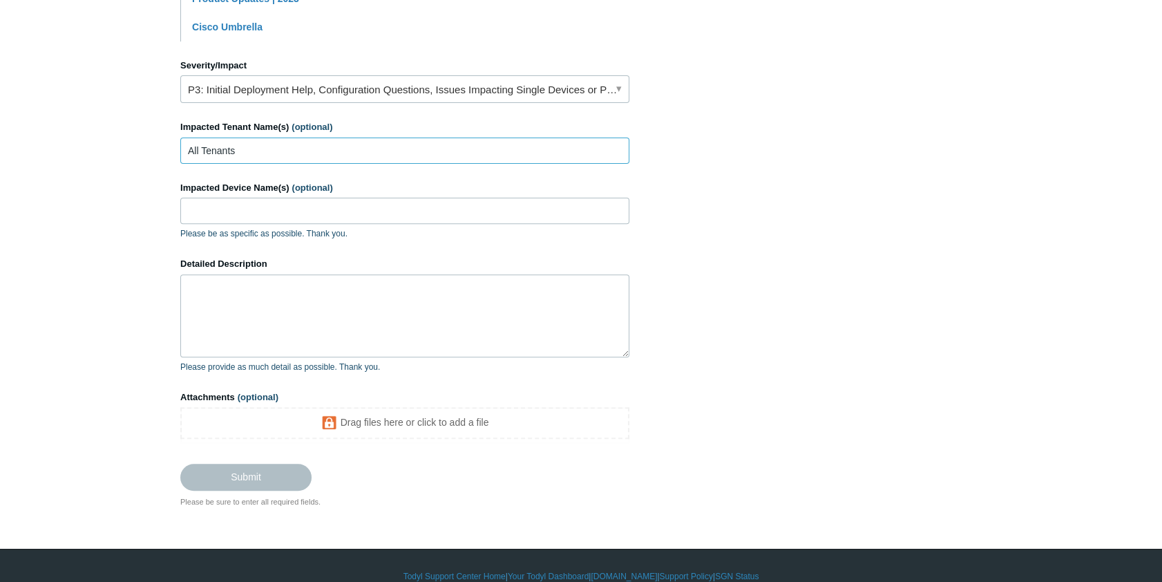
scroll to position [613, 0]
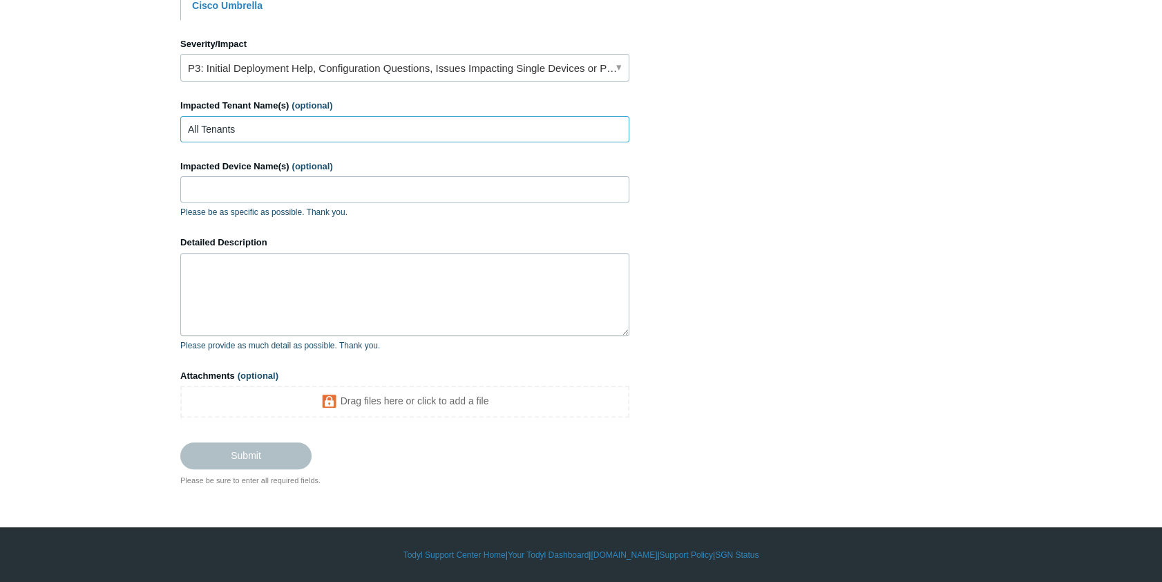
type input "All Tenants"
click at [298, 278] on textarea "Detailed Description" at bounding box center [404, 294] width 449 height 83
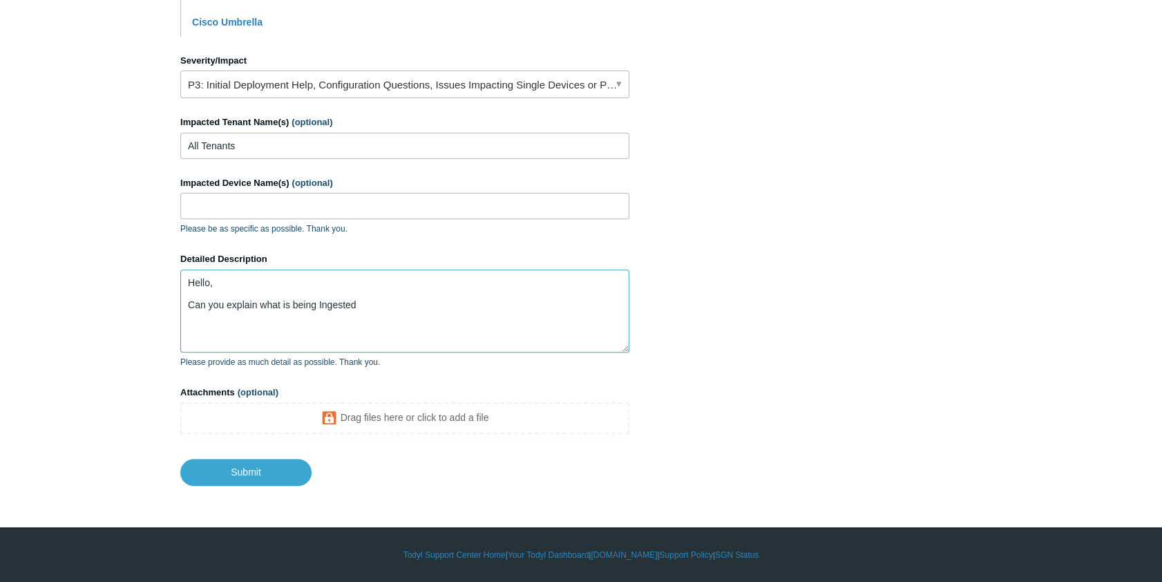
click at [365, 307] on textarea "Hello, Can you explain what is being Ingested" at bounding box center [404, 310] width 449 height 83
click at [353, 310] on textarea "Hello, Can you explain what is all being Ingested from" at bounding box center [404, 310] width 449 height 83
click at [428, 311] on textarea "Hello, Can you explain what all is being ingested from" at bounding box center [404, 310] width 449 height 83
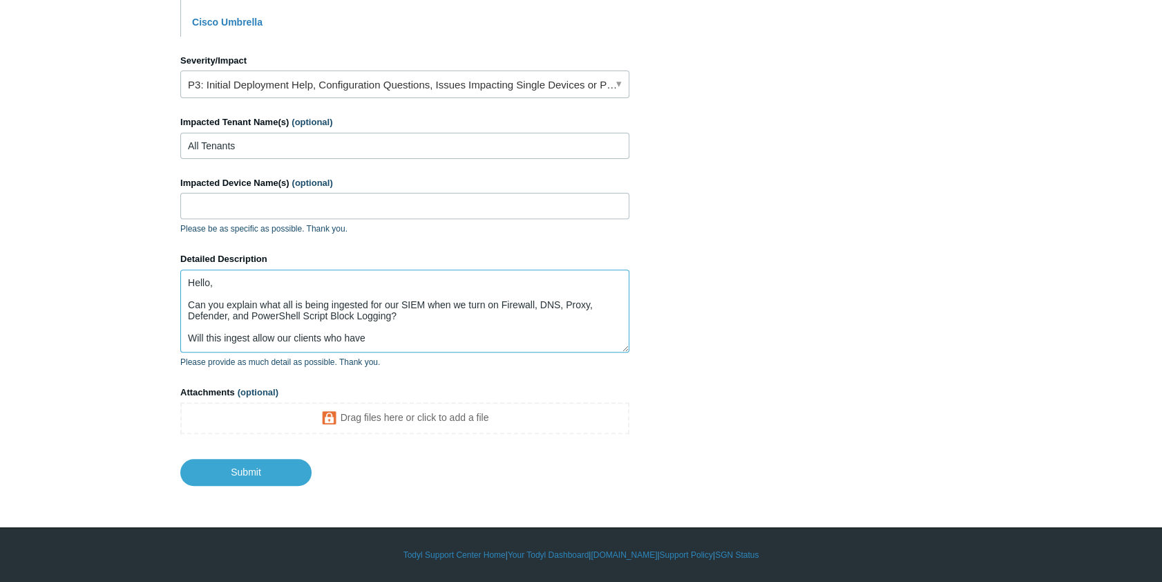
click at [397, 338] on textarea "Hello, Can you explain what all is being ingested for our SIEM when we turn on …" at bounding box center [404, 310] width 449 height 83
drag, startPoint x: 393, startPoint y: 343, endPoint x: 294, endPoint y: 336, distance: 99.8
click at [294, 336] on textarea "Hello, Can you explain what all is being ingested for our SIEM when we turn on …" at bounding box center [404, 310] width 449 height 83
click at [332, 340] on textarea "Hello, Can you explain what all is being ingested for our SIEM when we turn on …" at bounding box center [404, 310] width 449 height 83
click at [573, 336] on textarea "Hello, Can you explain what all is being ingested for our SIEM when we turn on …" at bounding box center [404, 310] width 449 height 83
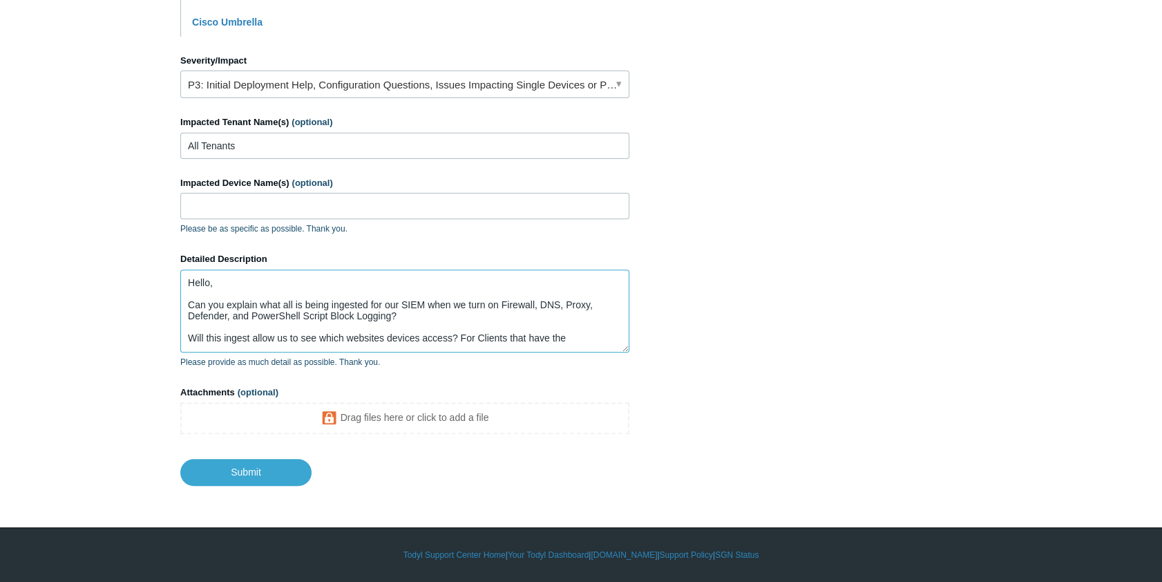
click at [528, 338] on textarea "Hello, Can you explain what all is being ingested for our SIEM when we turn on …" at bounding box center [404, 310] width 449 height 83
click at [591, 337] on textarea "Hello, Can you explain what all is being ingested for our SIEM when we turn on …" at bounding box center [404, 310] width 449 height 83
click at [452, 338] on textarea "Hello, Can you explain what all is being ingested for our SIEM when we turn on …" at bounding box center [404, 310] width 449 height 83
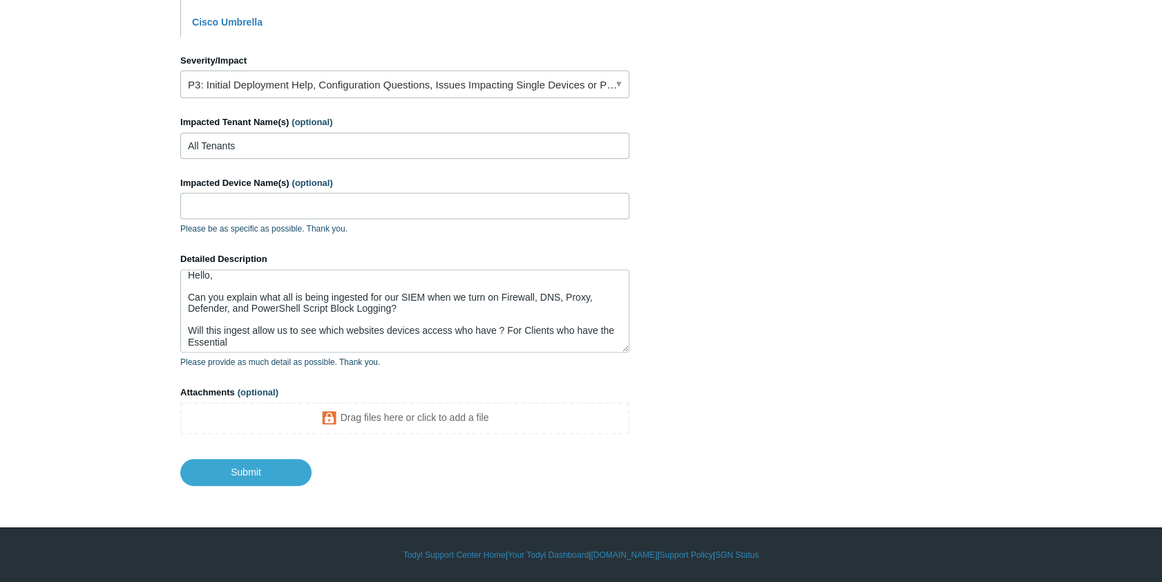
scroll to position [10, 0]
click at [222, 329] on textarea "Hello, Can you explain what all is being ingested for our SIEM when we turn on …" at bounding box center [404, 310] width 449 height 83
click at [216, 329] on textarea "Hello, Can you explain what all is being ingested for our SIEM when we turn on …" at bounding box center [404, 310] width 449 height 83
drag, startPoint x: 572, startPoint y: 329, endPoint x: 501, endPoint y: 330, distance: 71.2
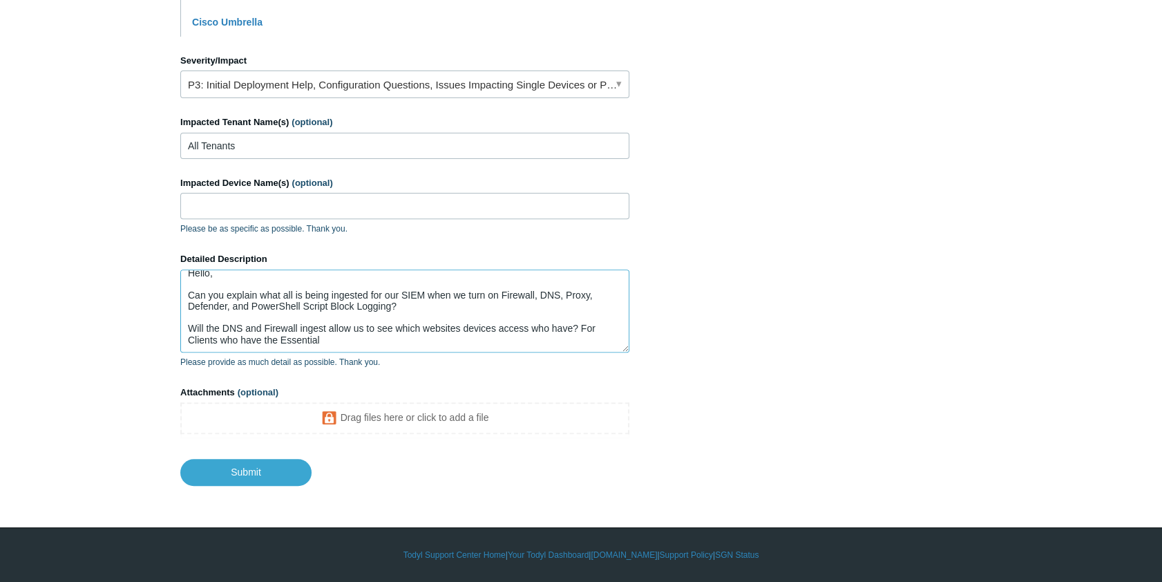
click at [501, 330] on textarea "Hello, Can you explain what all is being ingested for our SIEM when we turn on …" at bounding box center [404, 310] width 449 height 83
drag, startPoint x: 537, startPoint y: 325, endPoint x: 613, endPoint y: 336, distance: 77.5
click at [613, 336] on textarea "Hello, Can you explain what all is being ingested for our SIEM when we turn on …" at bounding box center [404, 310] width 449 height 83
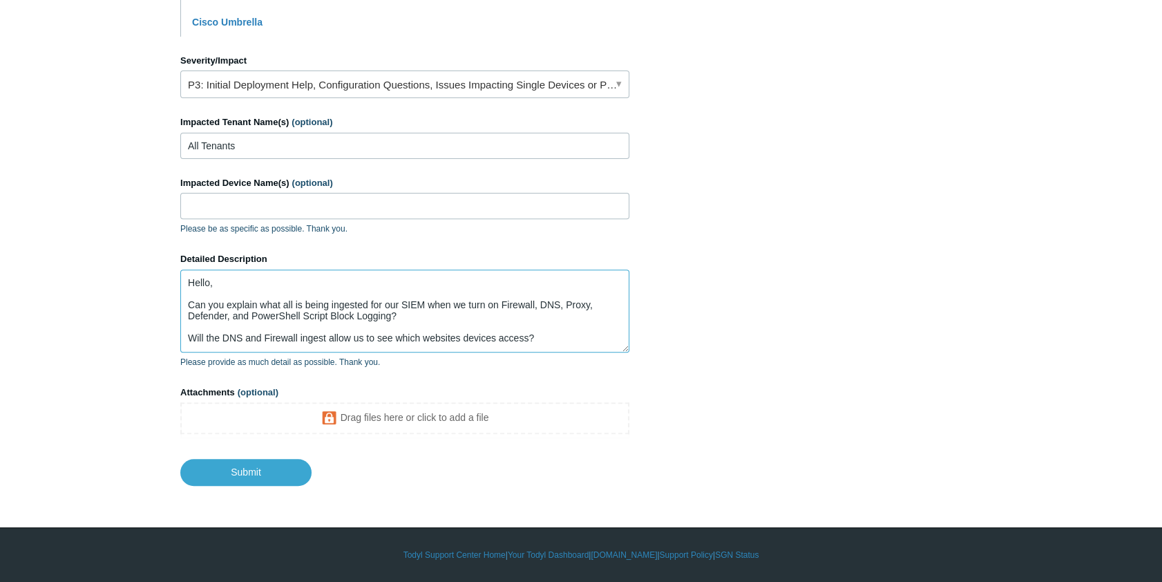
scroll to position [14, 0]
click at [256, 342] on textarea "Hello, Can you explain what all is being ingested for our SIEM when we turn on …" at bounding box center [404, 310] width 449 height 83
click at [550, 315] on textarea "Hello, Can you explain what all is being ingested for our SIEM when we turn on …" at bounding box center [404, 310] width 449 height 83
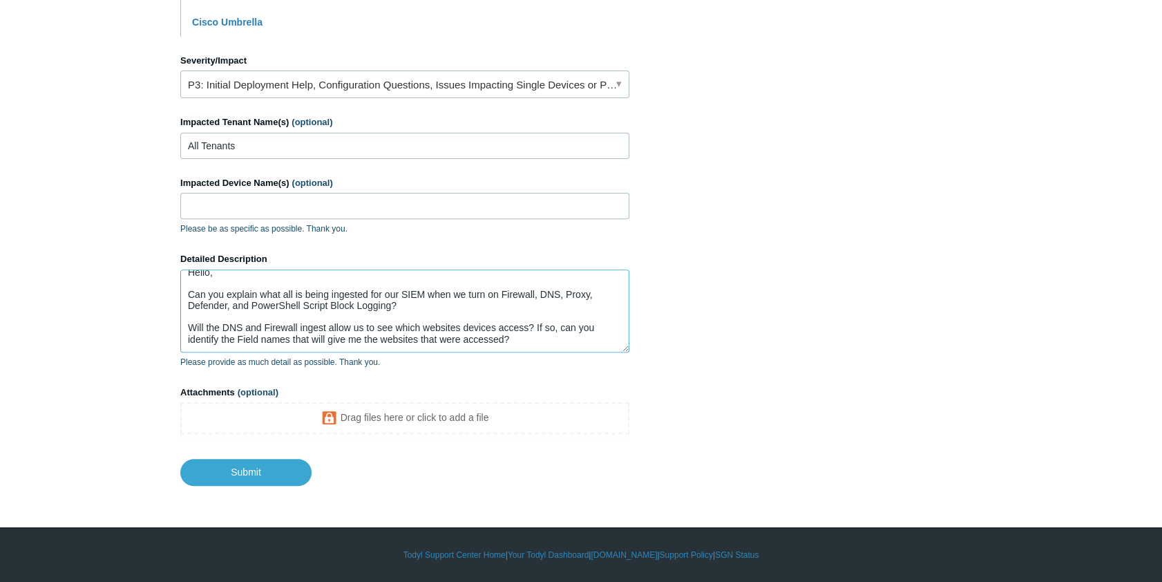
type textarea "Hello, Can you explain what all is being ingested for our SIEM when we turn on …"
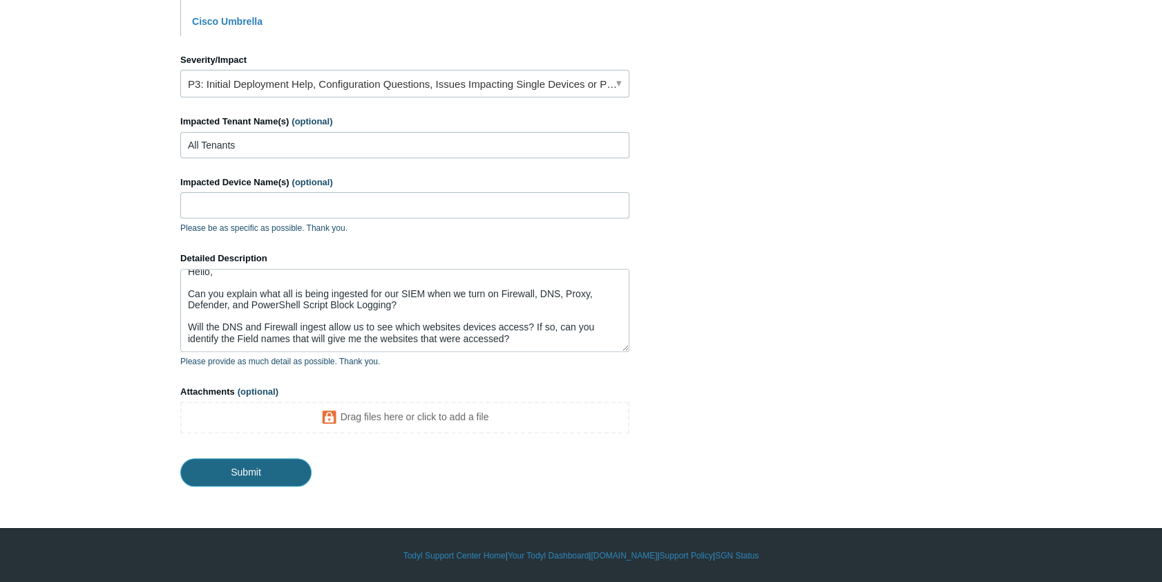
click at [274, 473] on input "Submit" at bounding box center [245, 472] width 131 height 28
